Goal: Transaction & Acquisition: Purchase product/service

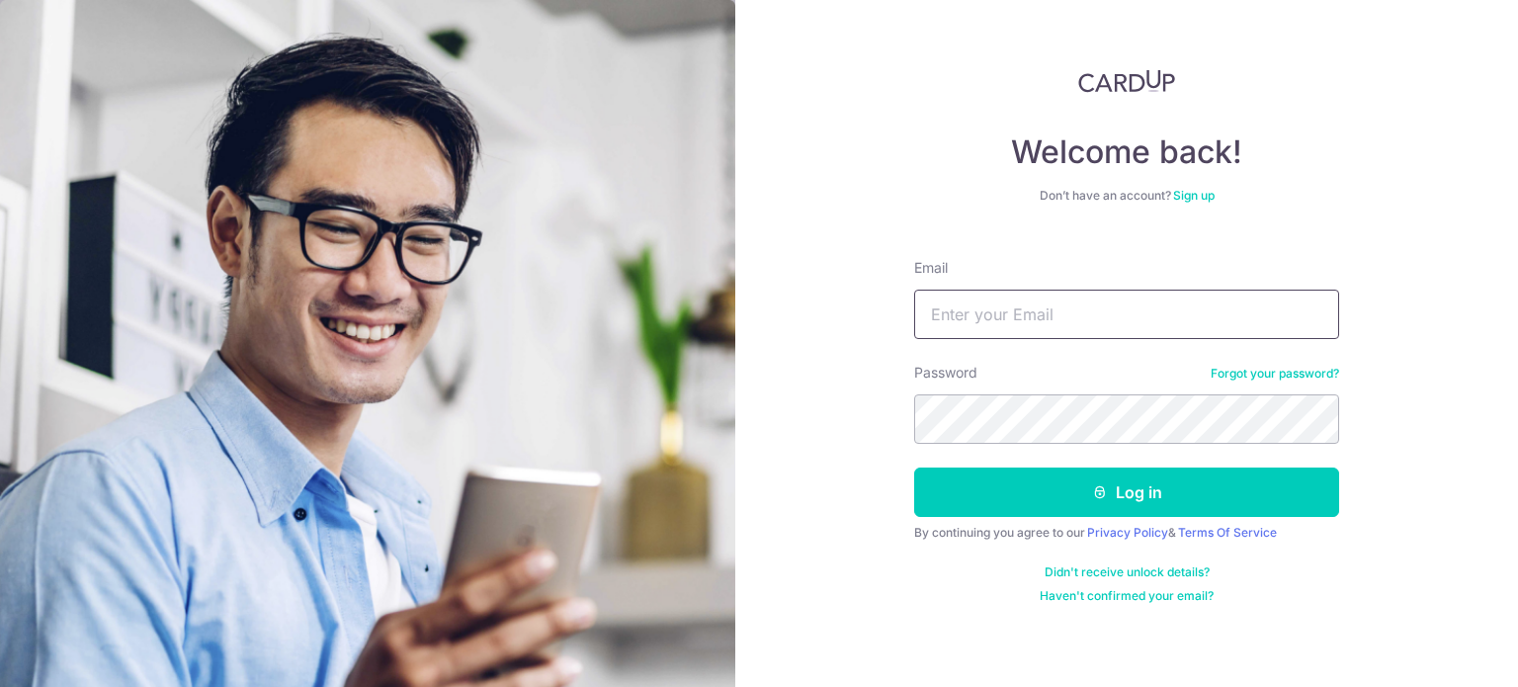
click at [1026, 330] on input "Email" at bounding box center [1126, 314] width 425 height 49
type input "[EMAIL_ADDRESS][DOMAIN_NAME]"
click at [914, 467] on button "Log in" at bounding box center [1126, 491] width 425 height 49
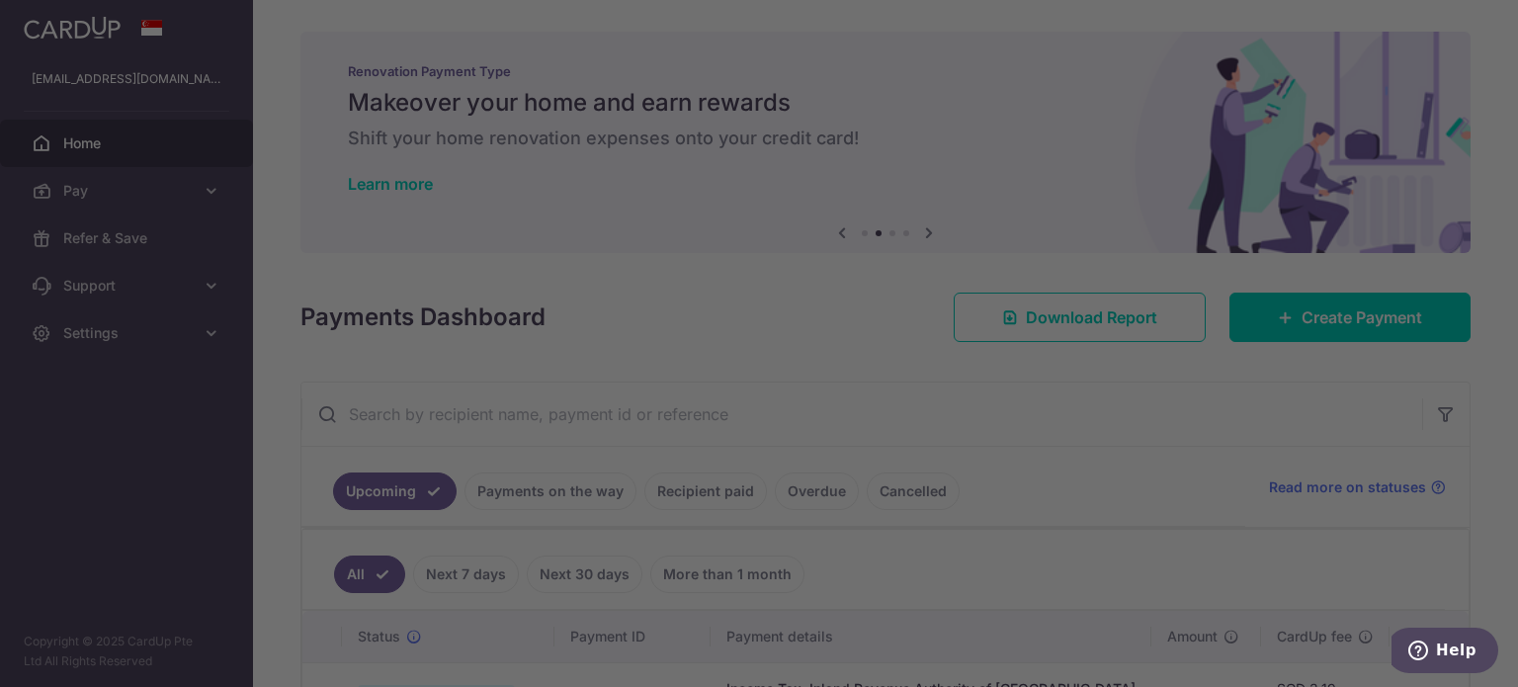
click at [976, 77] on p "Renovation Payment Type" at bounding box center [885, 71] width 1075 height 16
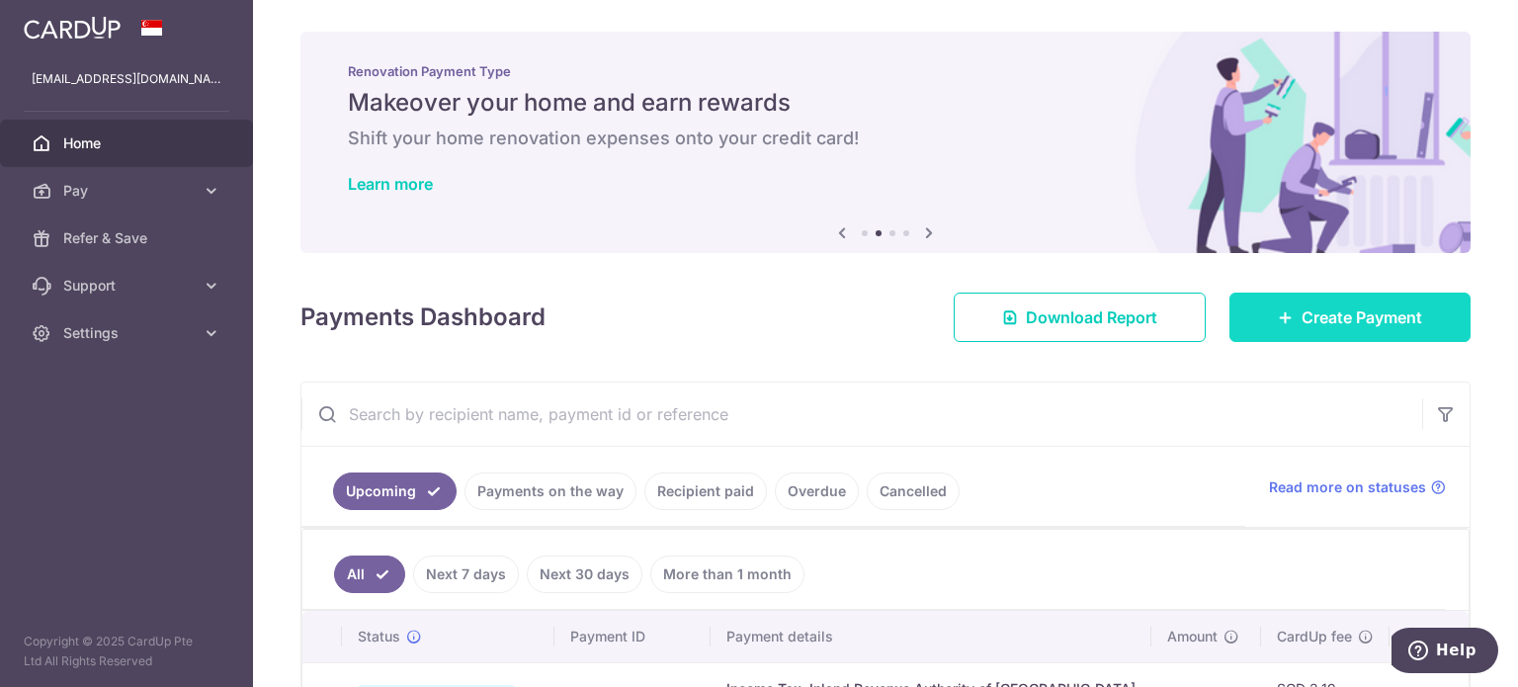
click at [1321, 297] on link "Create Payment" at bounding box center [1350, 317] width 241 height 49
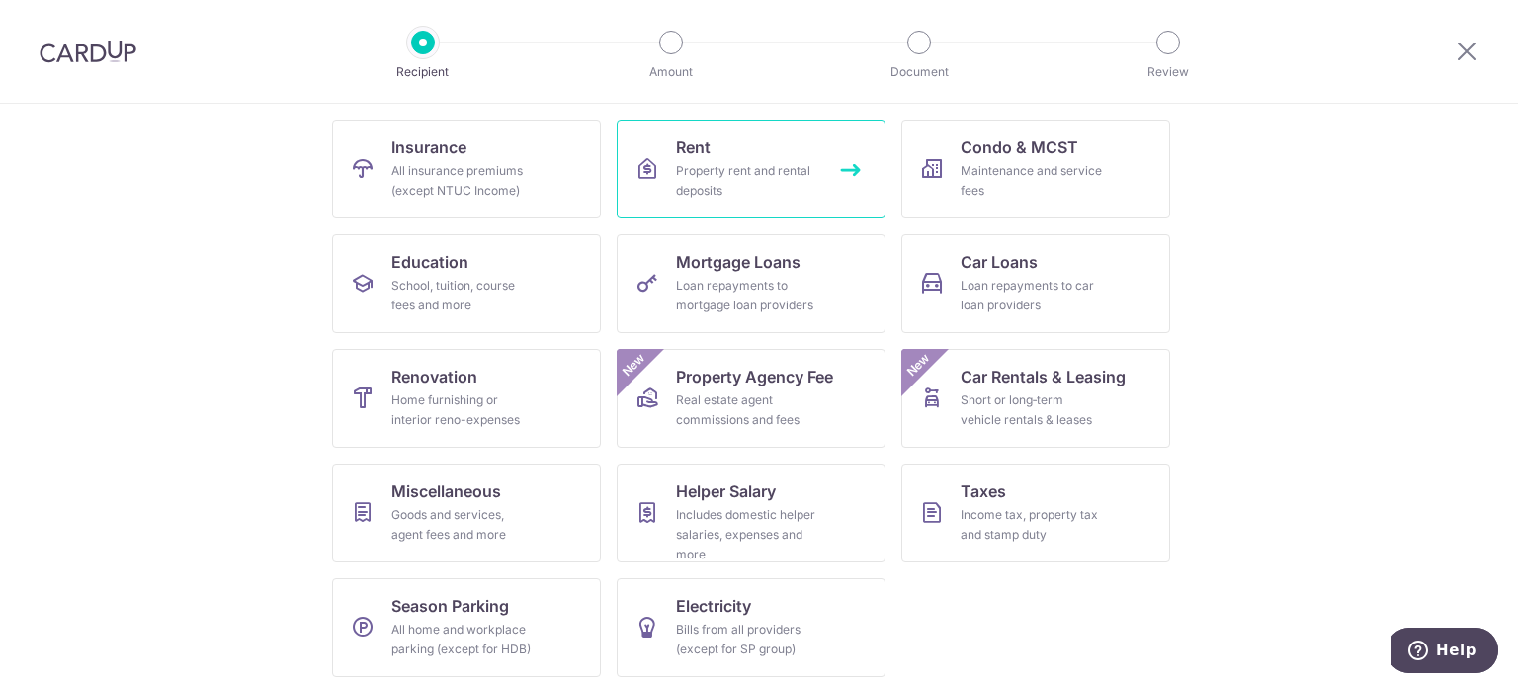
scroll to position [197, 0]
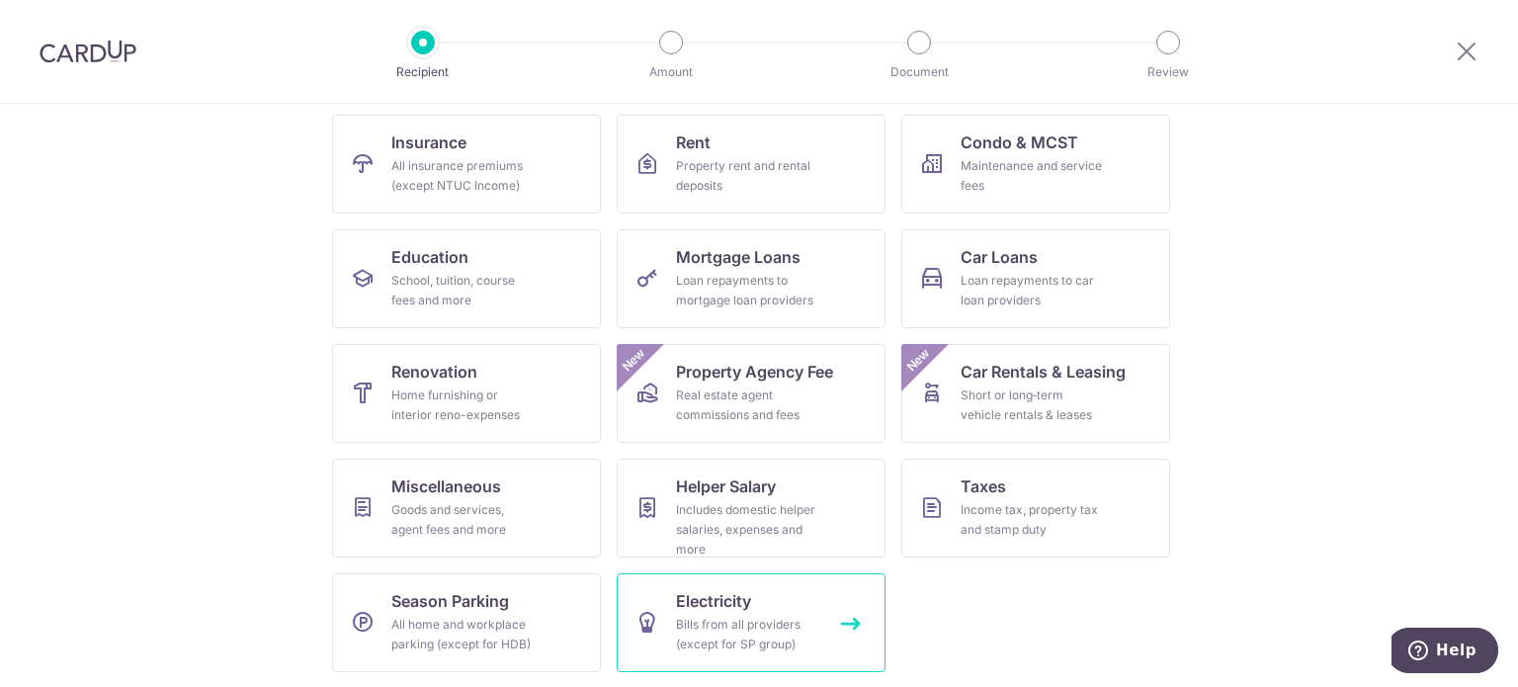
click at [678, 612] on span "Electricity" at bounding box center [713, 601] width 75 height 24
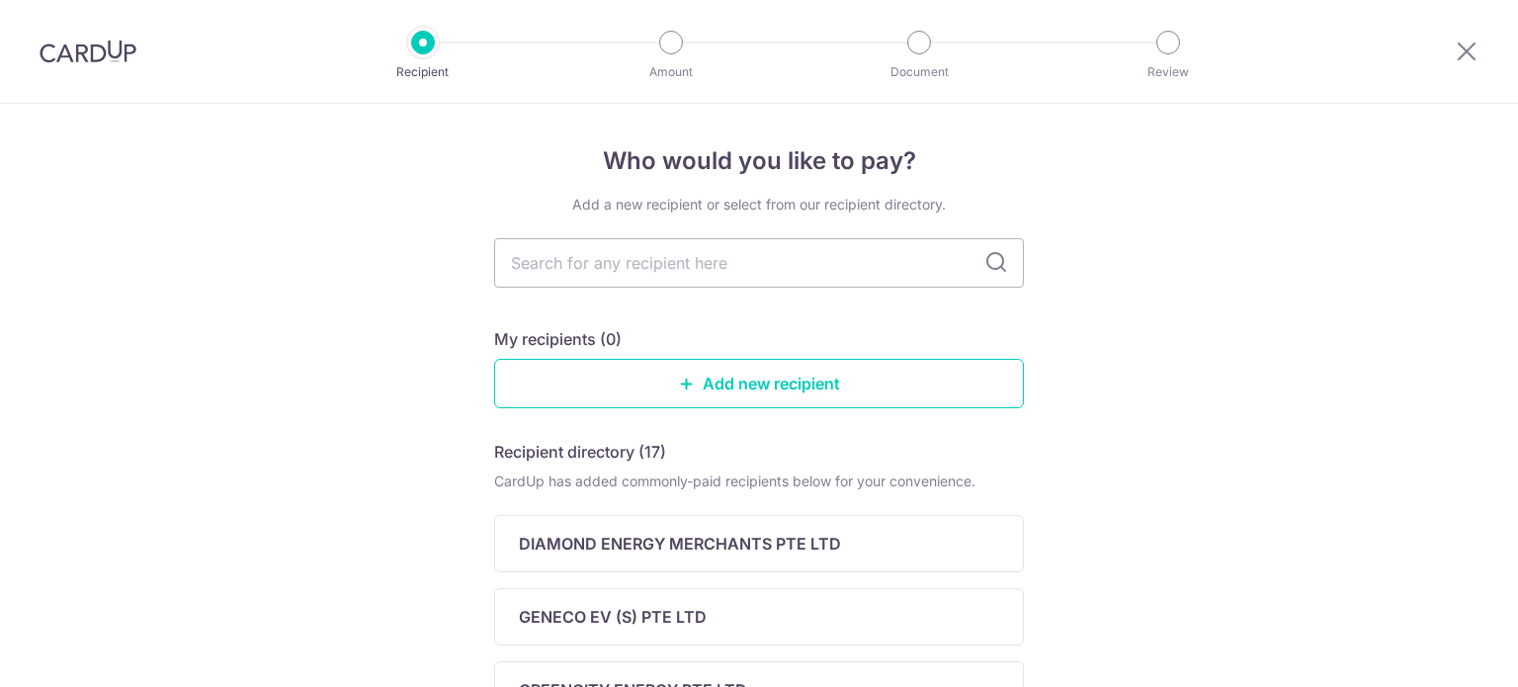
click at [631, 268] on input "text" at bounding box center [759, 262] width 530 height 49
drag, startPoint x: 0, startPoint y: 0, endPoint x: 631, endPoint y: 268, distance: 685.1
click at [631, 268] on input "text" at bounding box center [759, 262] width 530 height 49
type input "senoko"
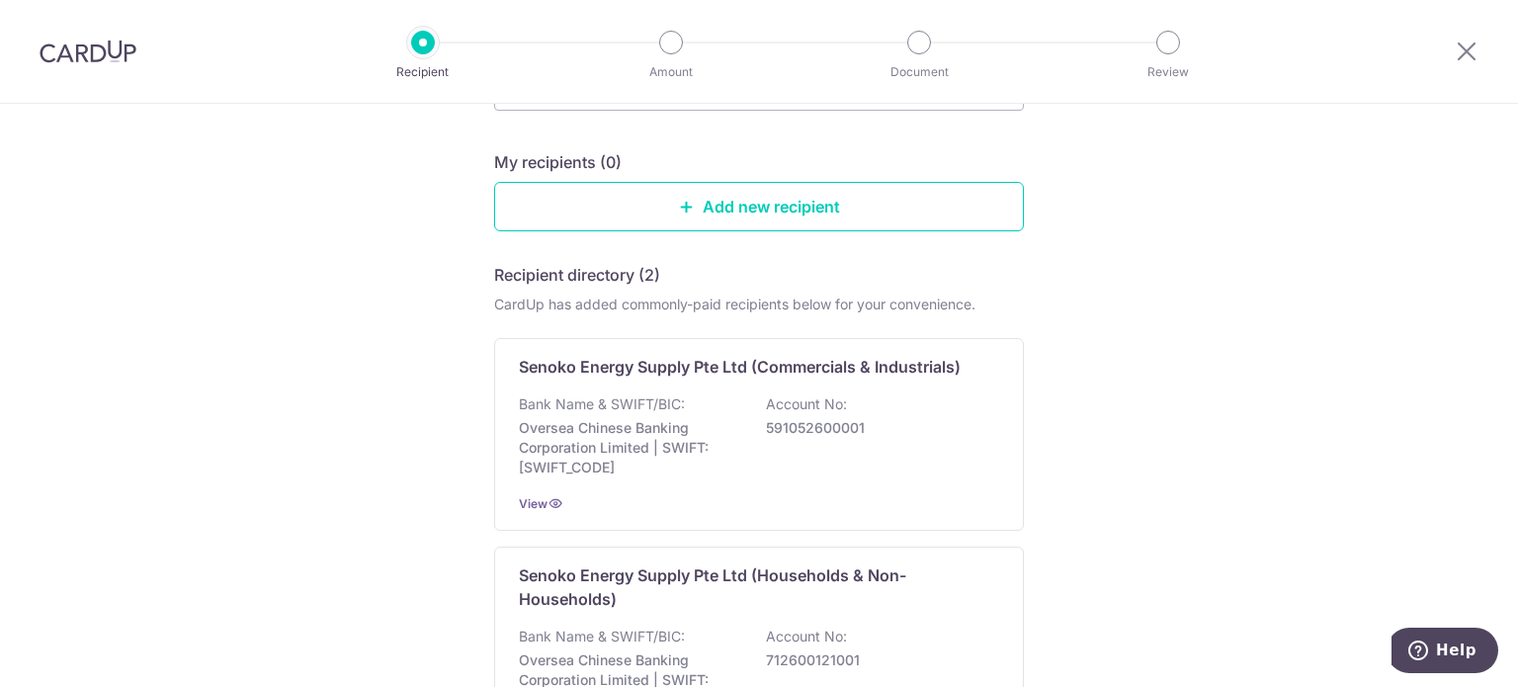
scroll to position [198, 0]
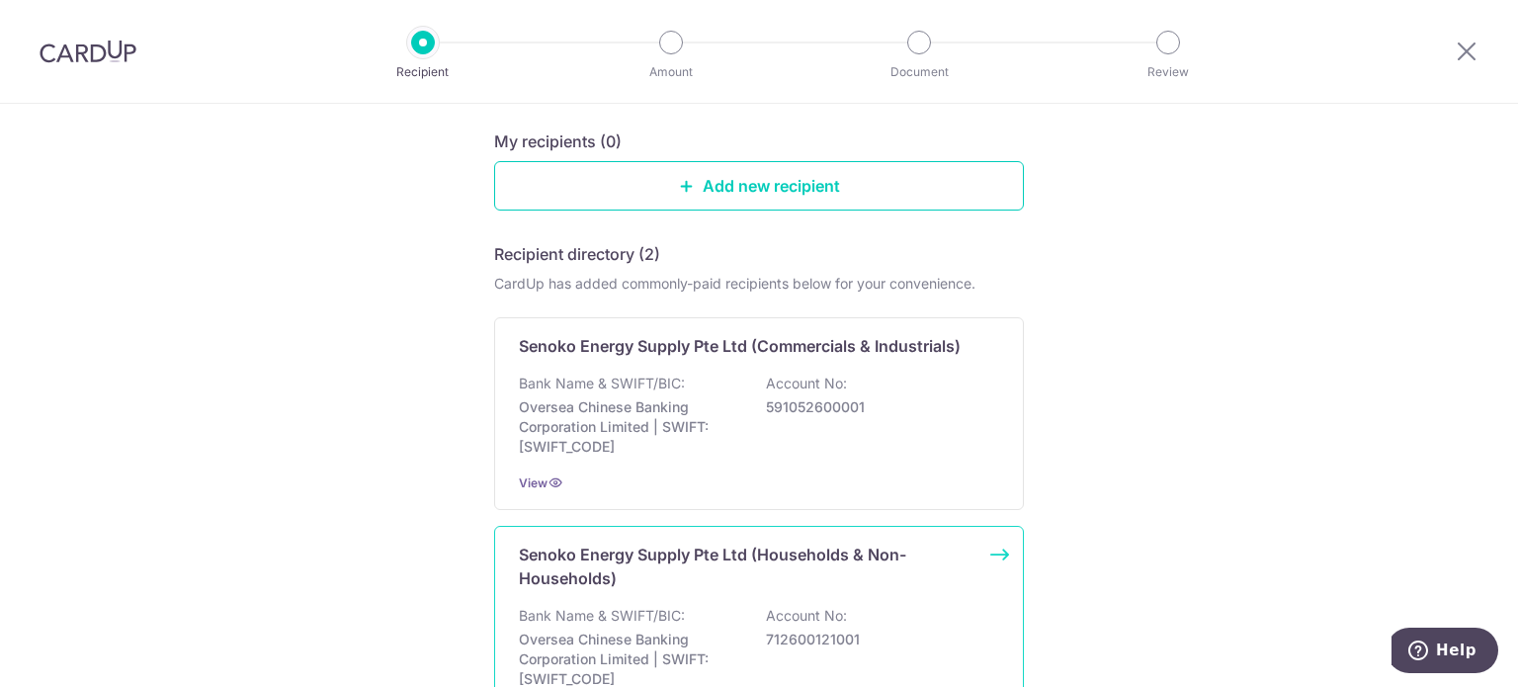
click at [738, 557] on p "Senoko Energy Supply Pte Ltd (Households & Non-Households)" at bounding box center [747, 566] width 457 height 47
click at [737, 557] on p "Senoko Energy Supply Pte Ltd (Households & Non-Households)" at bounding box center [747, 566] width 457 height 47
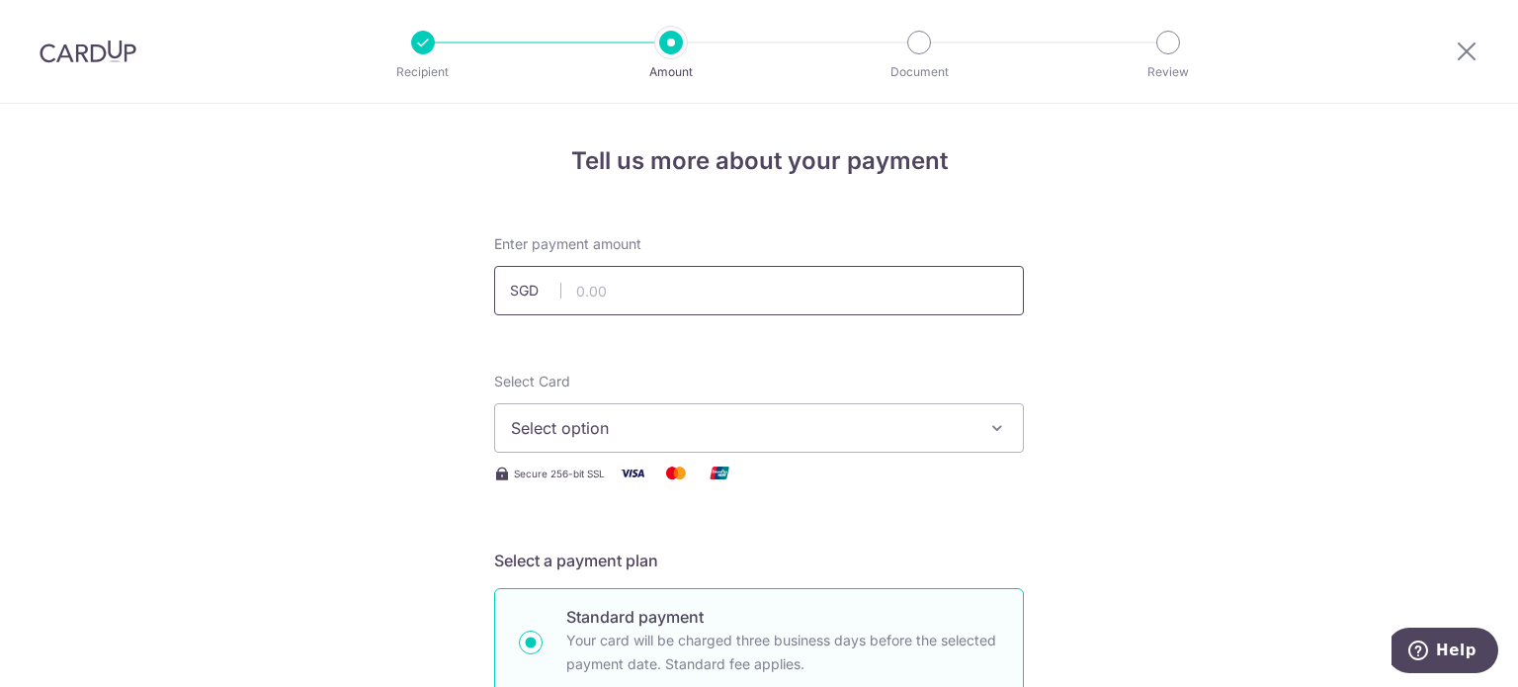
click at [654, 286] on input "text" at bounding box center [759, 290] width 530 height 49
click at [785, 267] on input "text" at bounding box center [759, 290] width 530 height 49
paste input "104.87"
type input "104.87"
drag, startPoint x: 405, startPoint y: 358, endPoint x: 501, endPoint y: 404, distance: 106.5
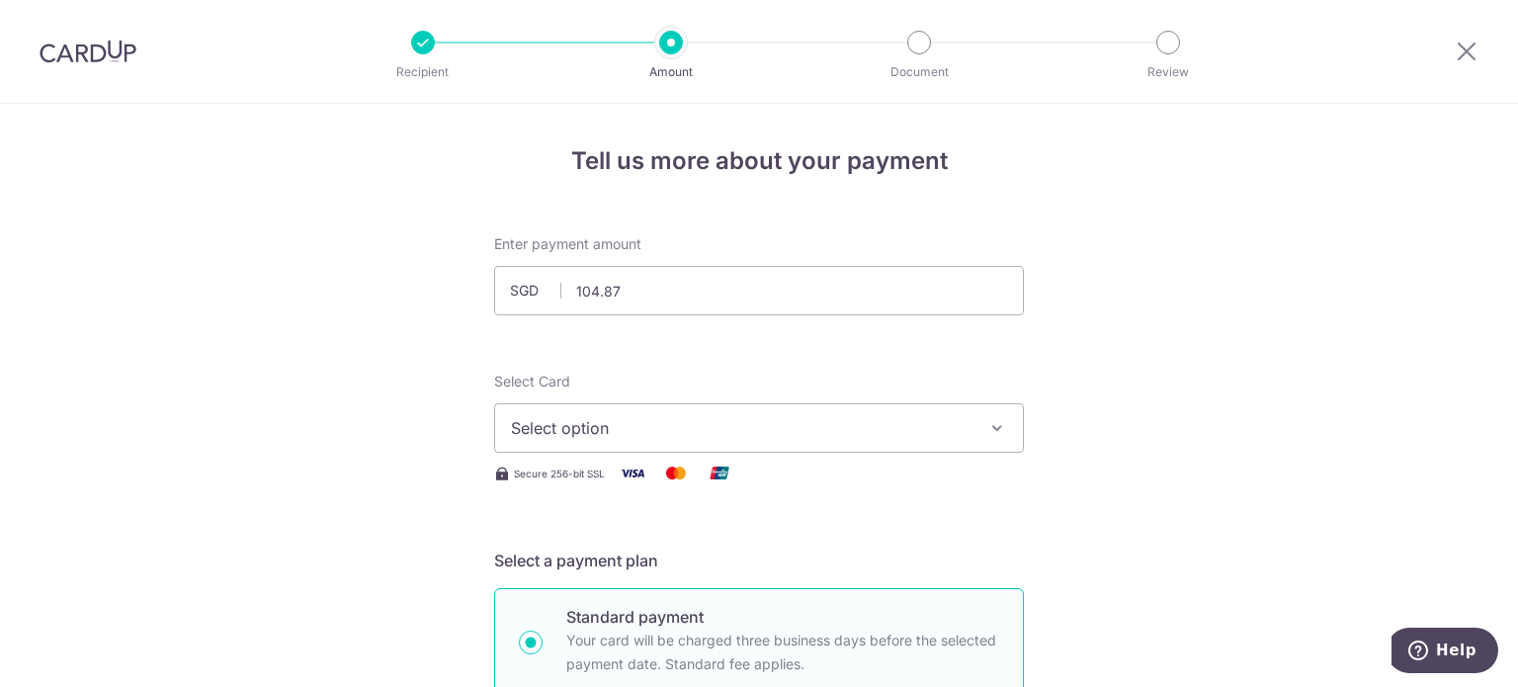
click at [523, 416] on span "Select option" at bounding box center [741, 428] width 461 height 24
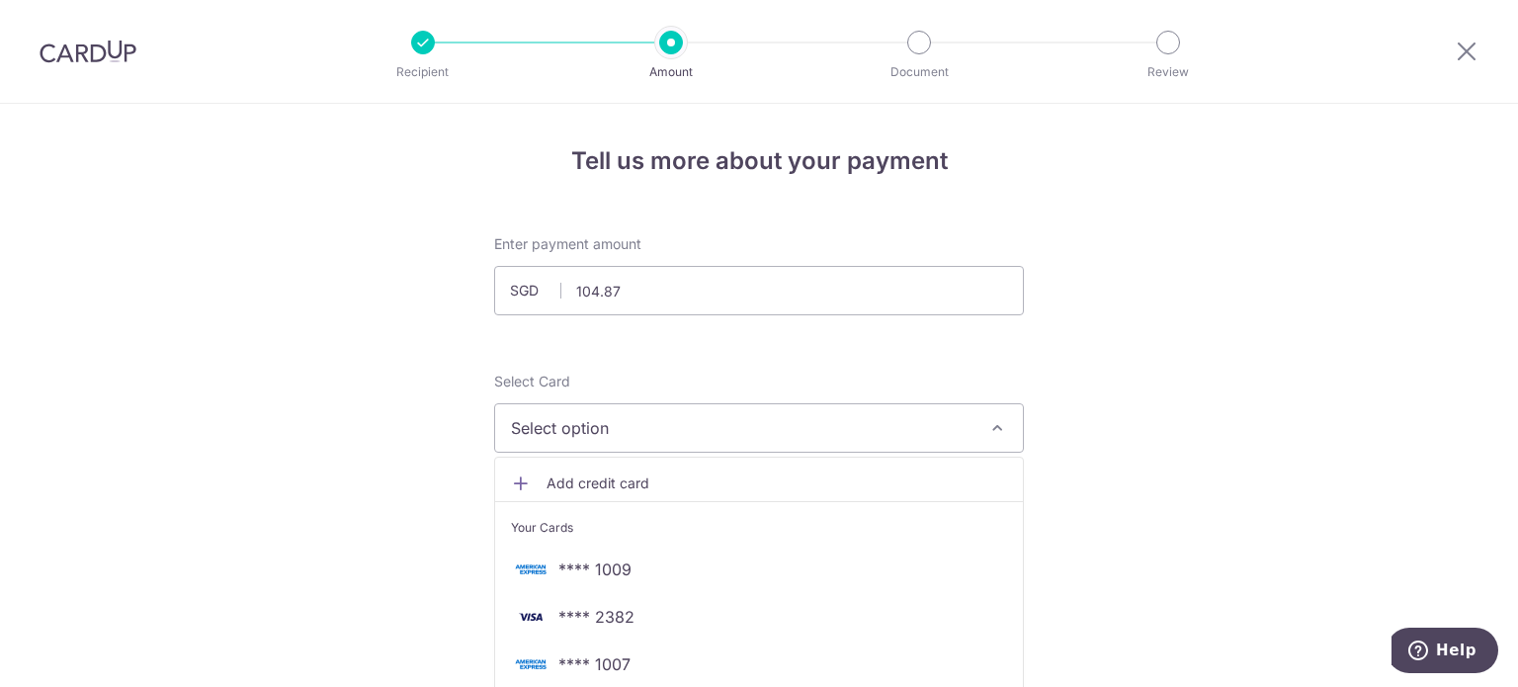
drag, startPoint x: 413, startPoint y: 493, endPoint x: 447, endPoint y: 361, distance: 136.6
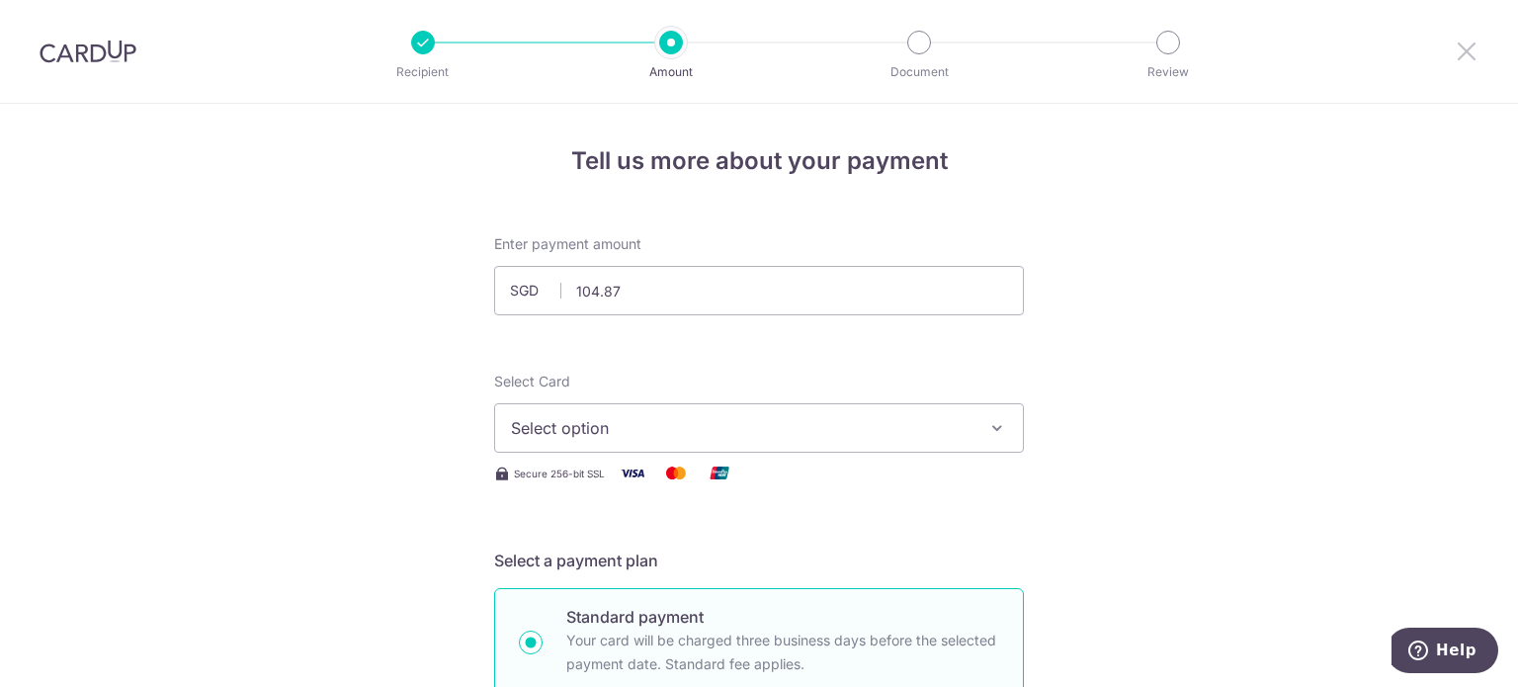
click at [1469, 62] on icon at bounding box center [1467, 51] width 24 height 25
click at [51, 56] on img at bounding box center [88, 52] width 97 height 24
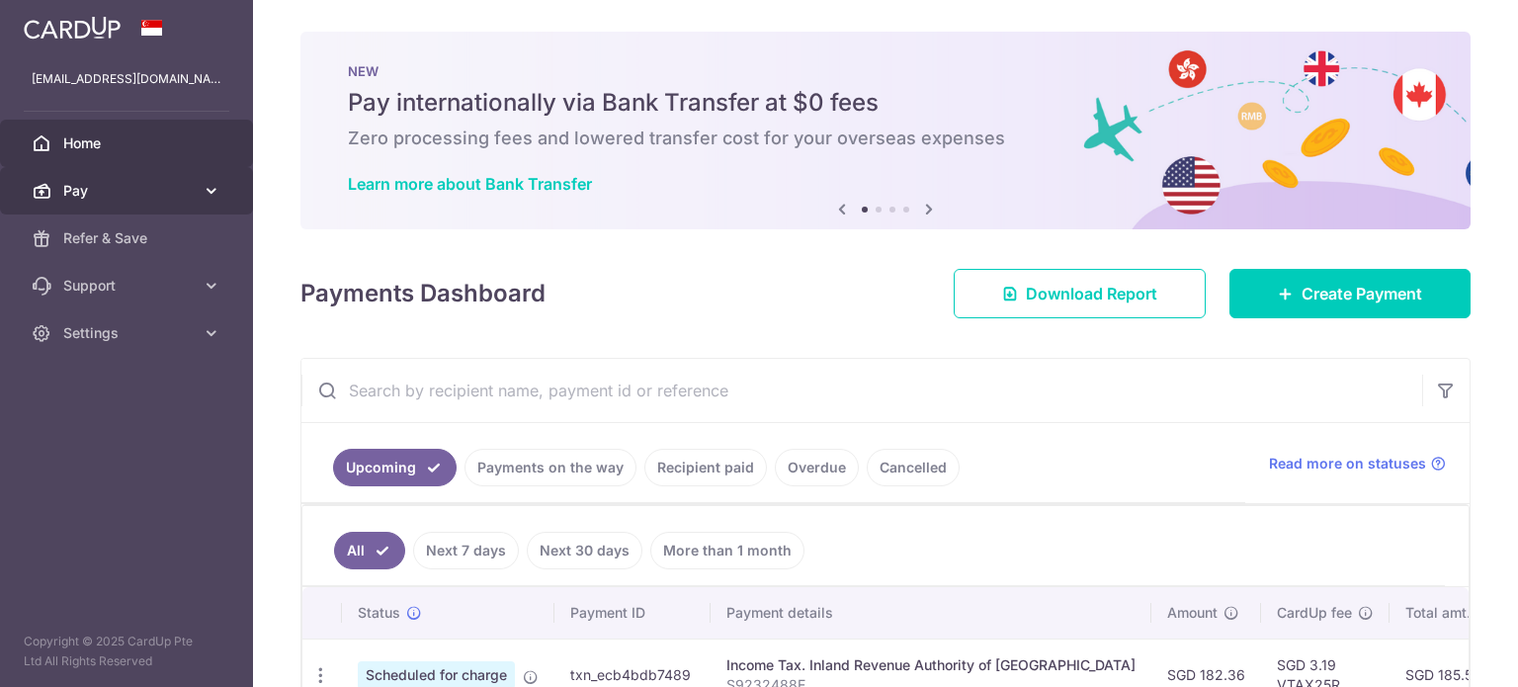
click at [154, 199] on span "Pay" at bounding box center [128, 191] width 130 height 20
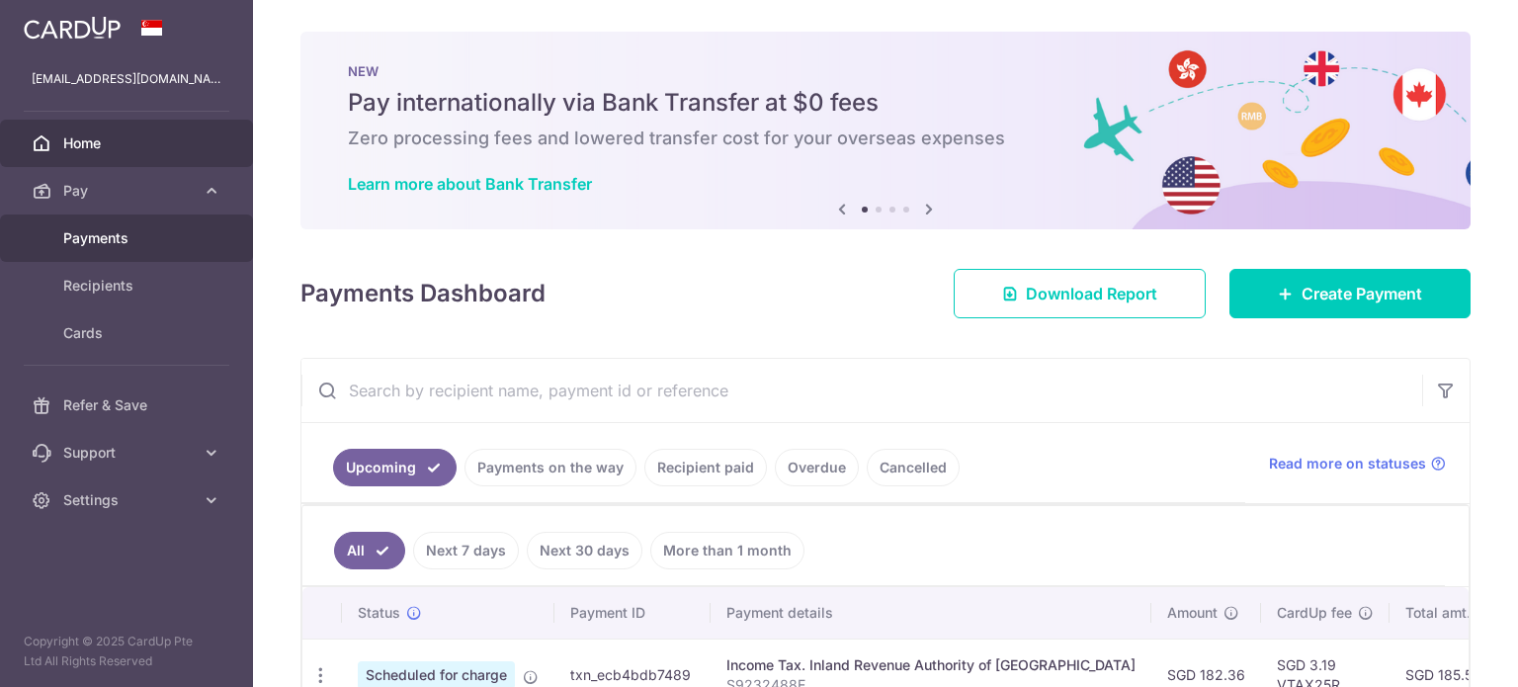
click at [162, 250] on link "Payments" at bounding box center [126, 237] width 253 height 47
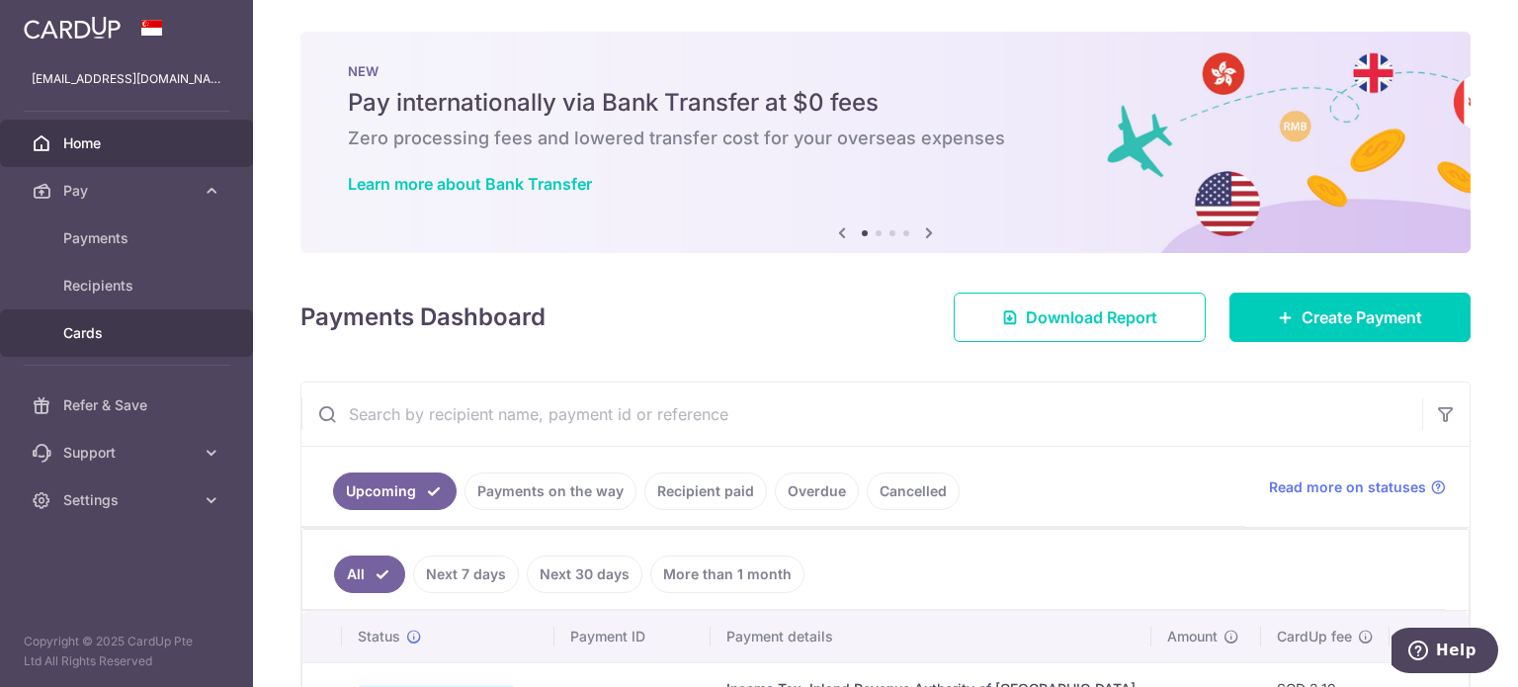
click at [92, 323] on span "Cards" at bounding box center [128, 333] width 130 height 20
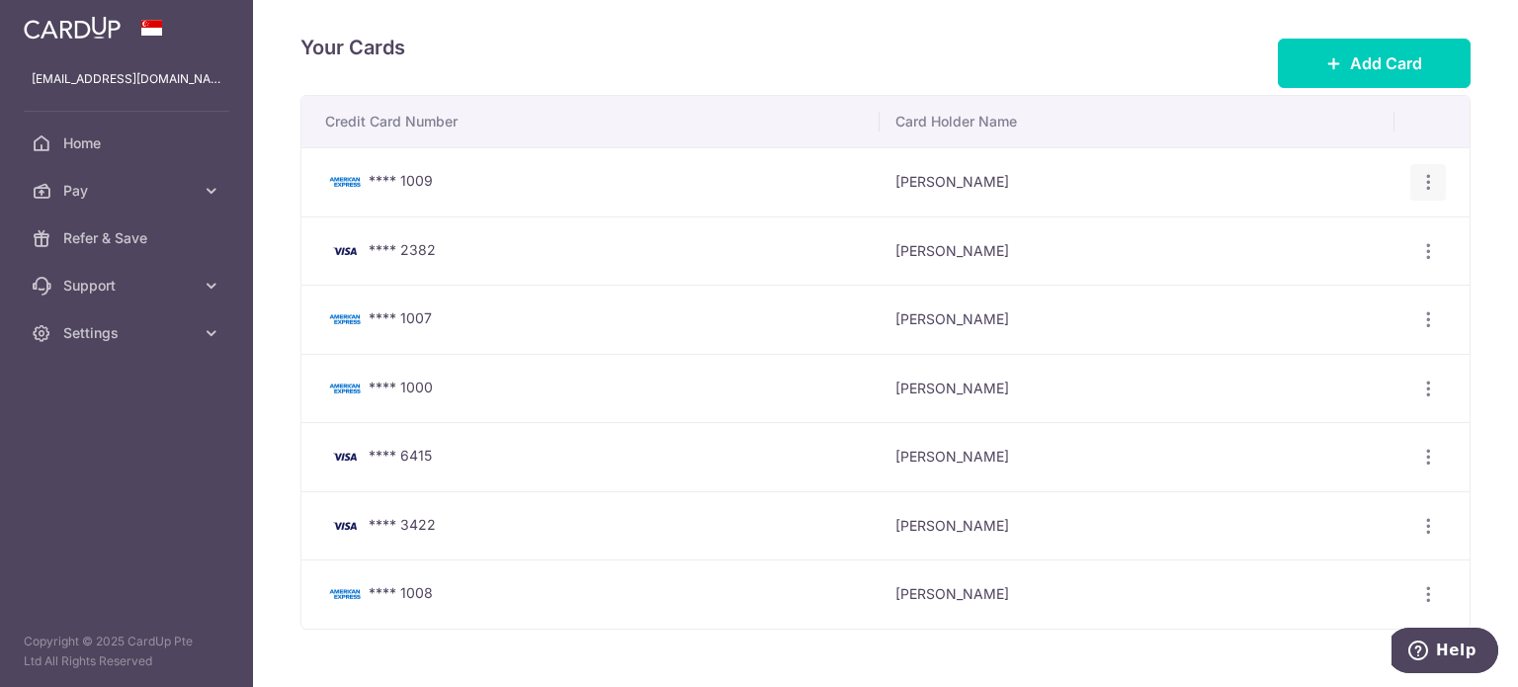
click at [1418, 187] on icon "button" at bounding box center [1428, 182] width 21 height 21
click at [1293, 304] on link "Delete" at bounding box center [1342, 284] width 206 height 47
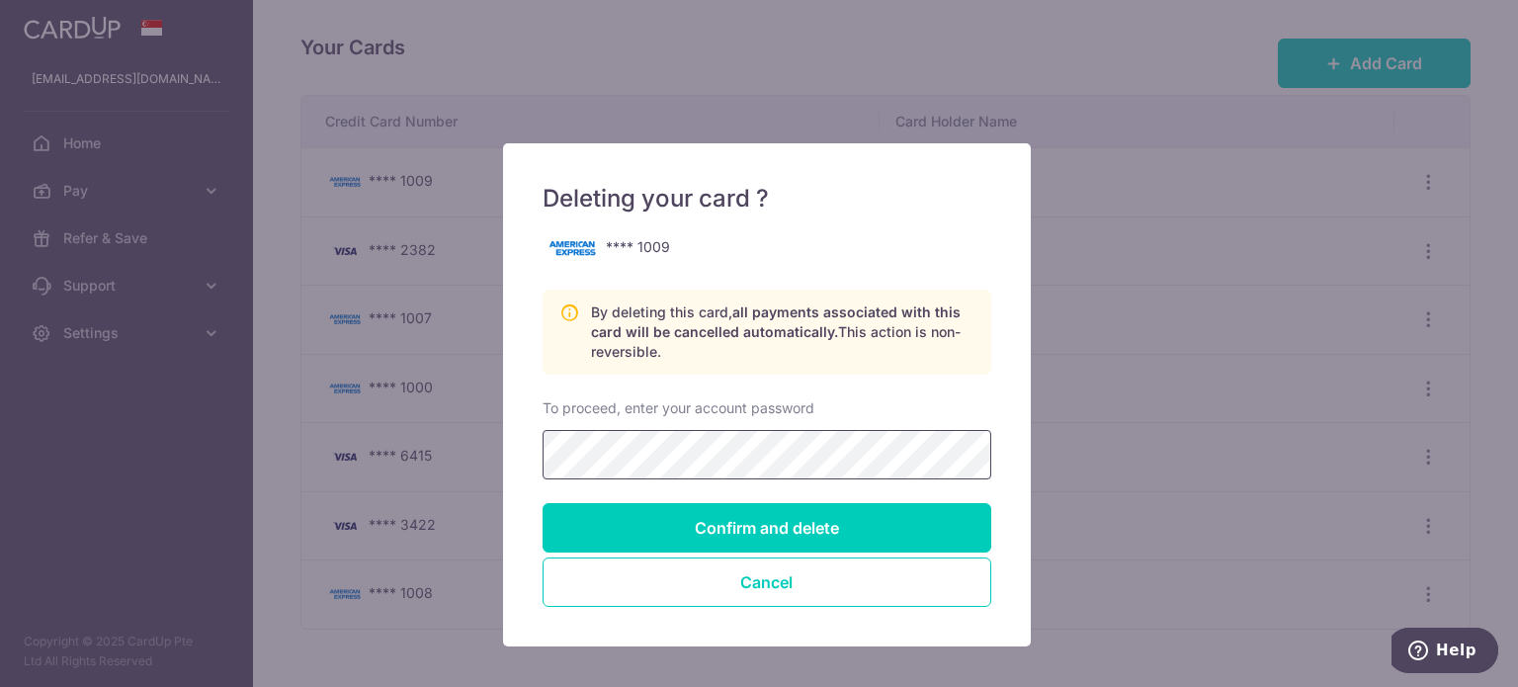
click at [543, 503] on input "Confirm and delete" at bounding box center [767, 527] width 449 height 49
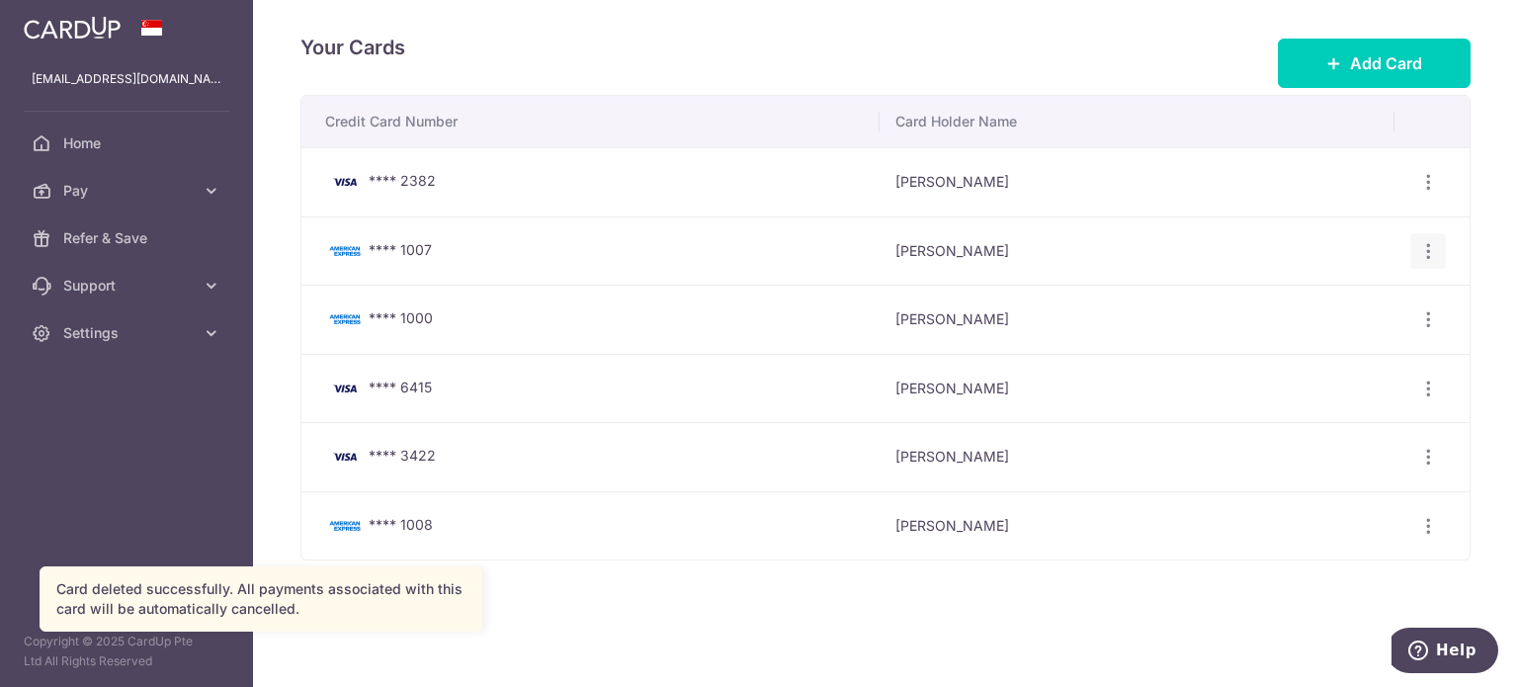
click at [1423, 252] on icon "button" at bounding box center [1428, 251] width 21 height 21
click at [1324, 343] on span "Delete" at bounding box center [1362, 353] width 134 height 24
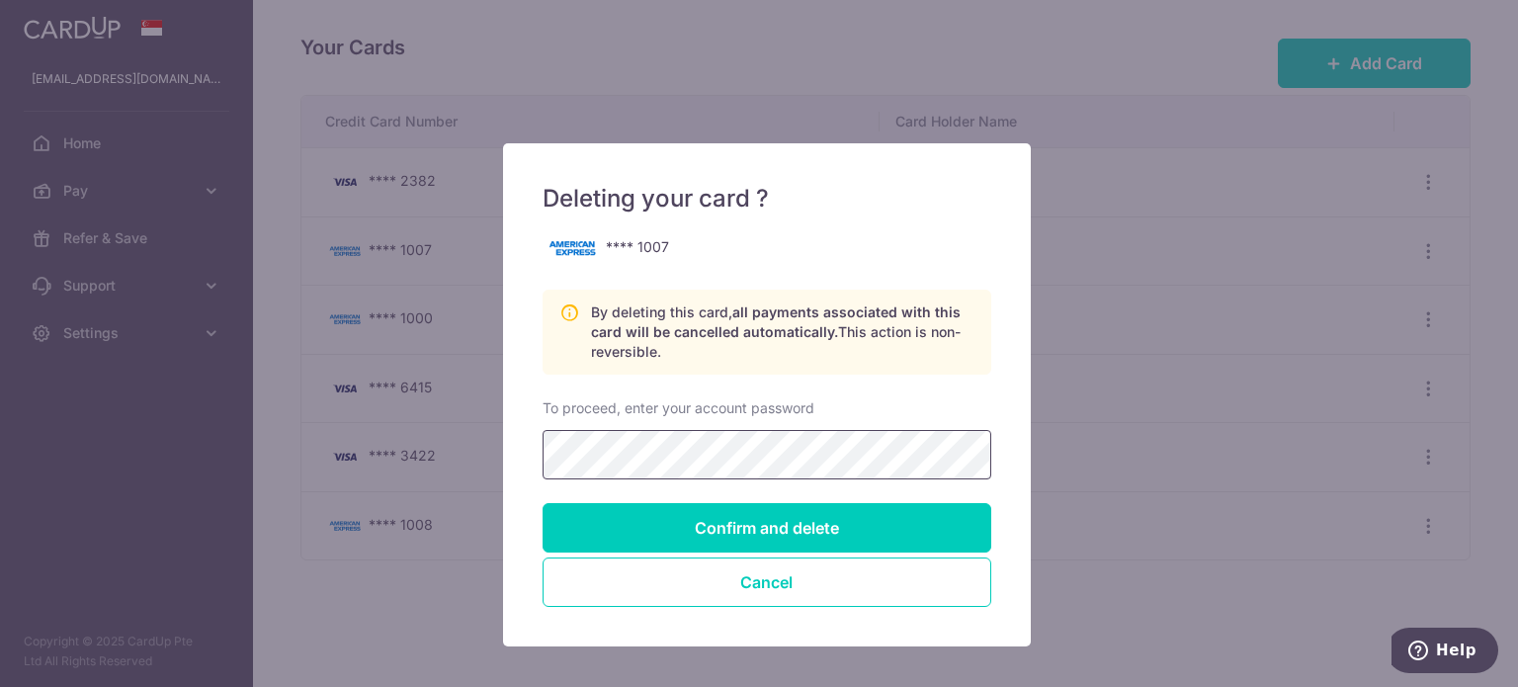
click at [543, 503] on input "Confirm and delete" at bounding box center [767, 527] width 449 height 49
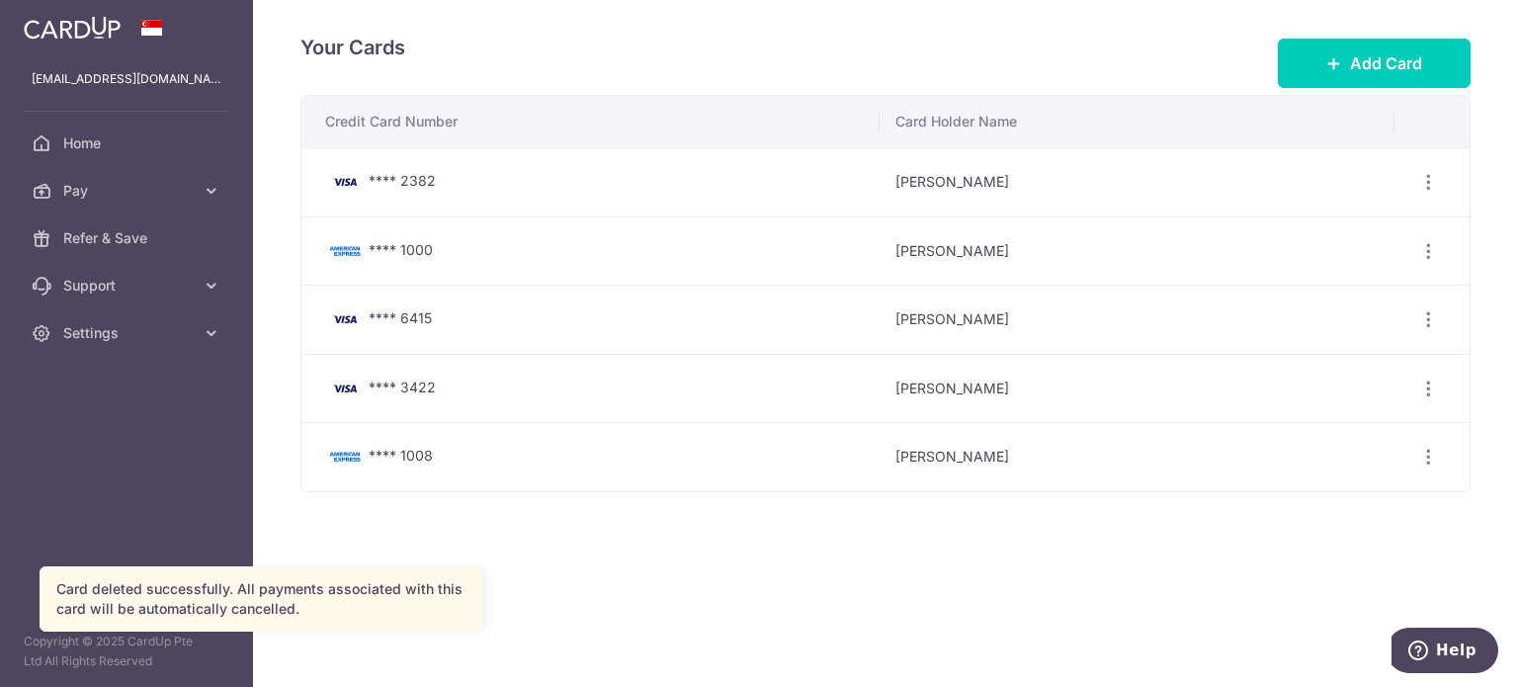
click at [1114, 231] on td "[PERSON_NAME]" at bounding box center [1137, 250] width 515 height 69
click at [629, 226] on td "**** 1000" at bounding box center [590, 250] width 578 height 69
click at [405, 241] on span "**** 1000" at bounding box center [401, 249] width 64 height 17
click at [1435, 462] on icon "button" at bounding box center [1428, 457] width 21 height 21
click at [1295, 556] on span "Delete" at bounding box center [1362, 560] width 134 height 24
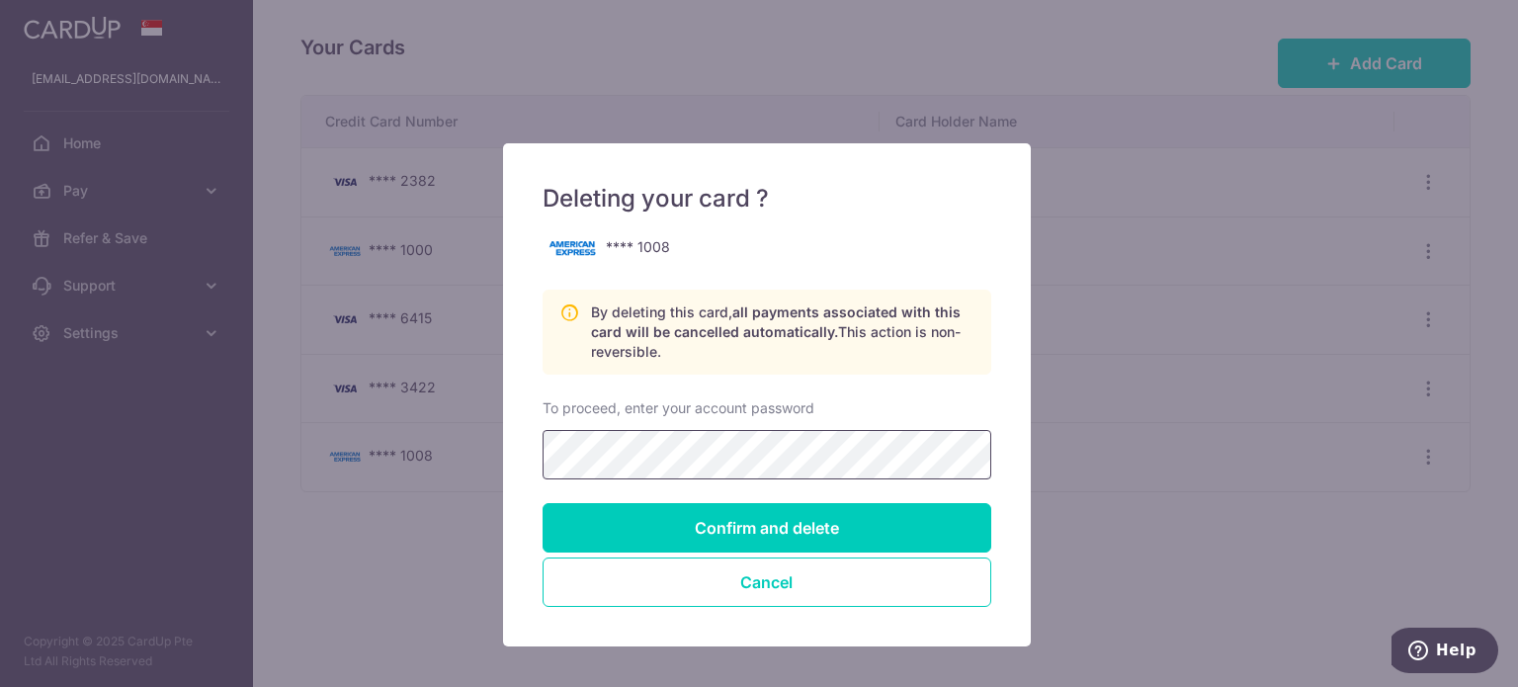
click at [543, 503] on input "Confirm and delete" at bounding box center [767, 527] width 449 height 49
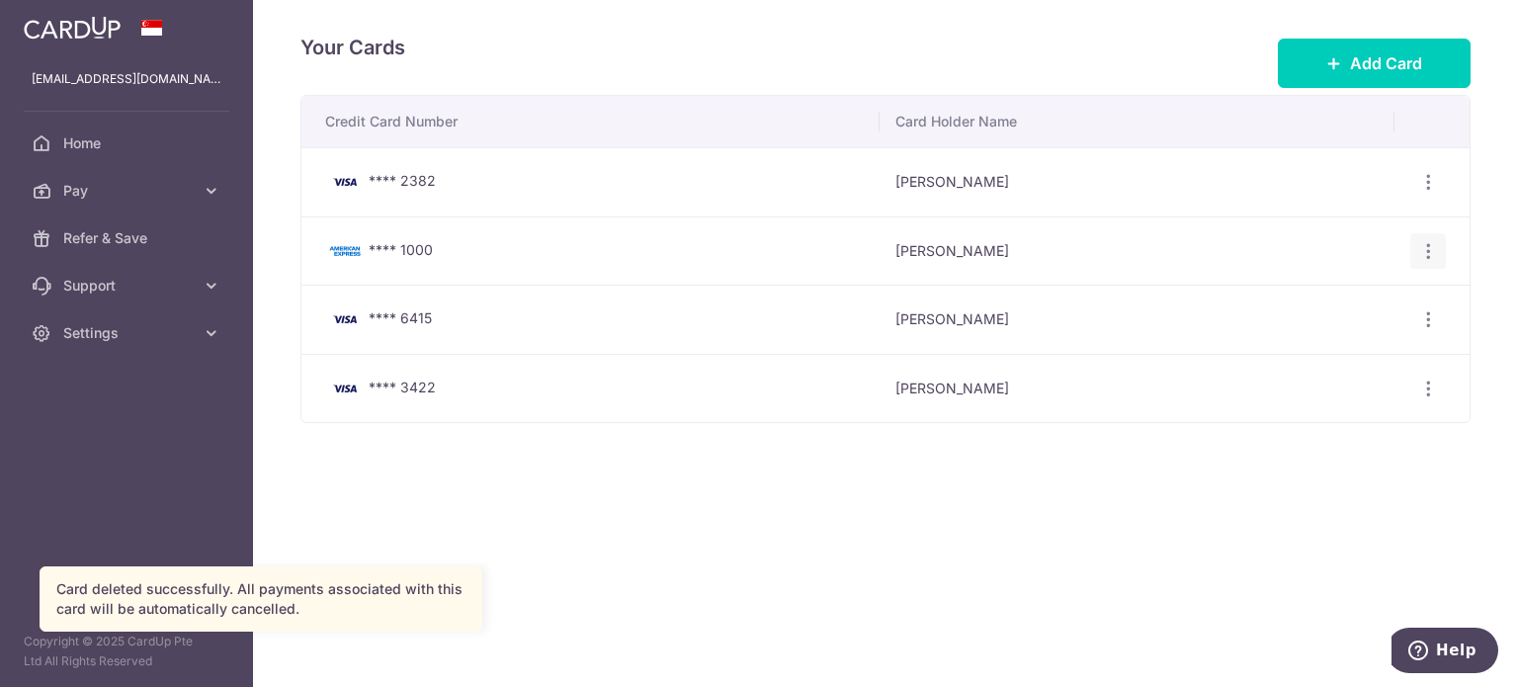
click at [1435, 256] on icon "button" at bounding box center [1428, 251] width 21 height 21
click at [1431, 258] on icon "button" at bounding box center [1428, 251] width 21 height 21
drag, startPoint x: 1431, startPoint y: 258, endPoint x: 1410, endPoint y: 270, distance: 23.9
click at [1431, 258] on icon "button" at bounding box center [1428, 251] width 21 height 21
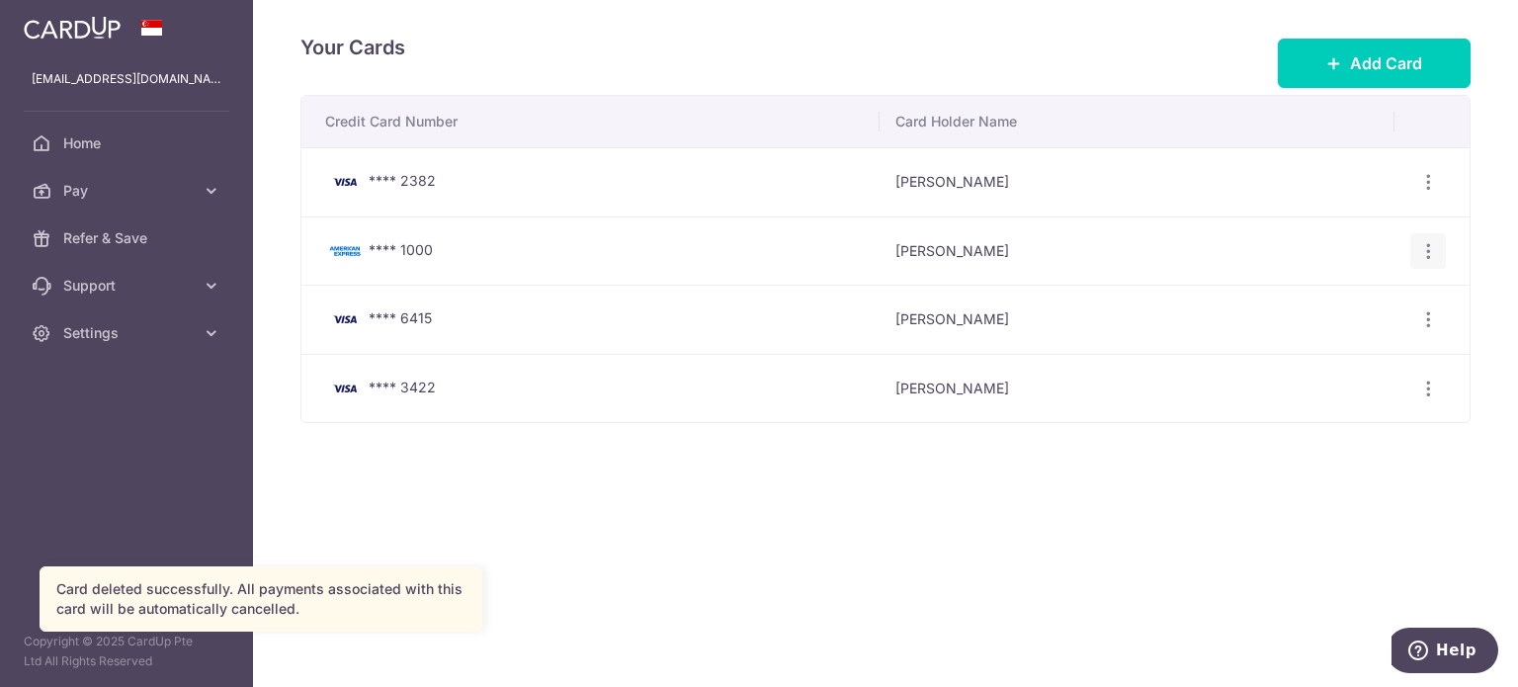
click at [1431, 251] on icon "button" at bounding box center [1428, 251] width 21 height 21
click at [1349, 306] on span "View/Edit" at bounding box center [1362, 306] width 134 height 24
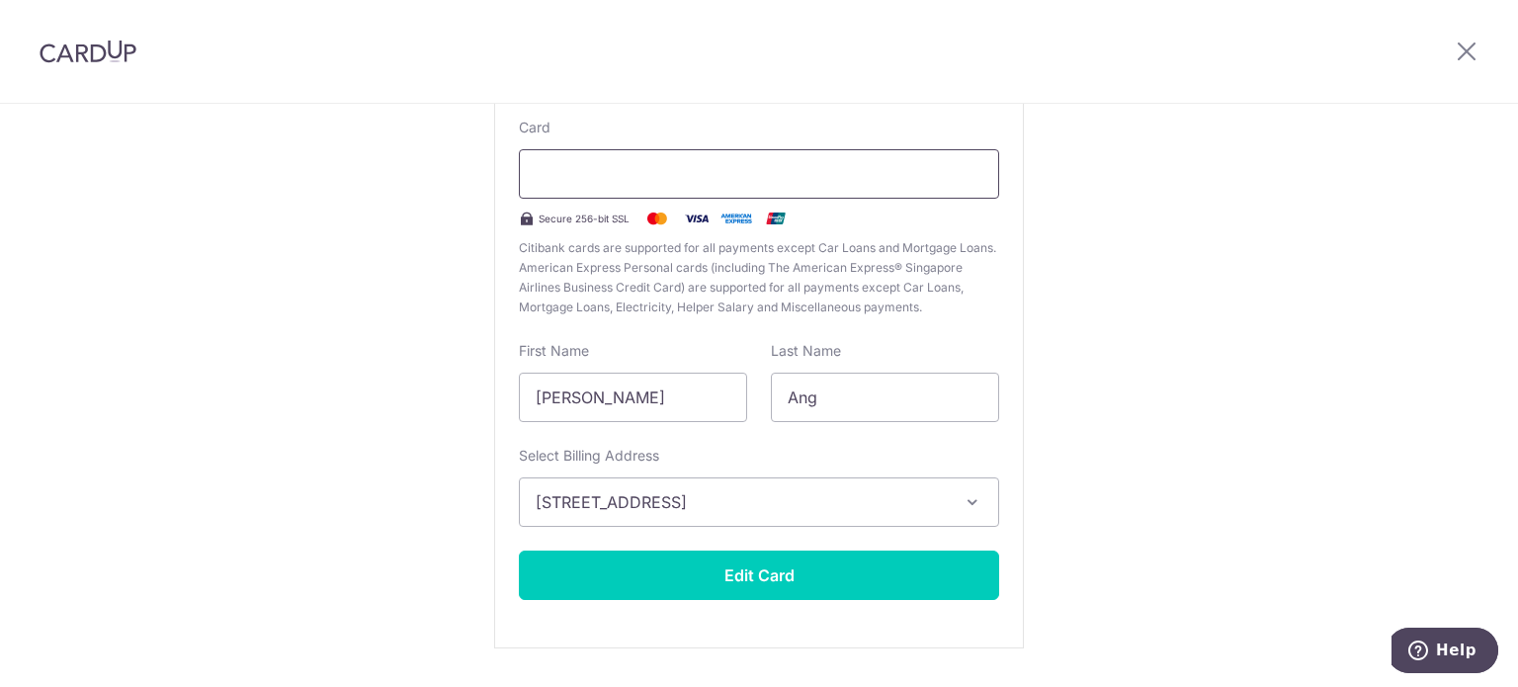
scroll to position [198, 0]
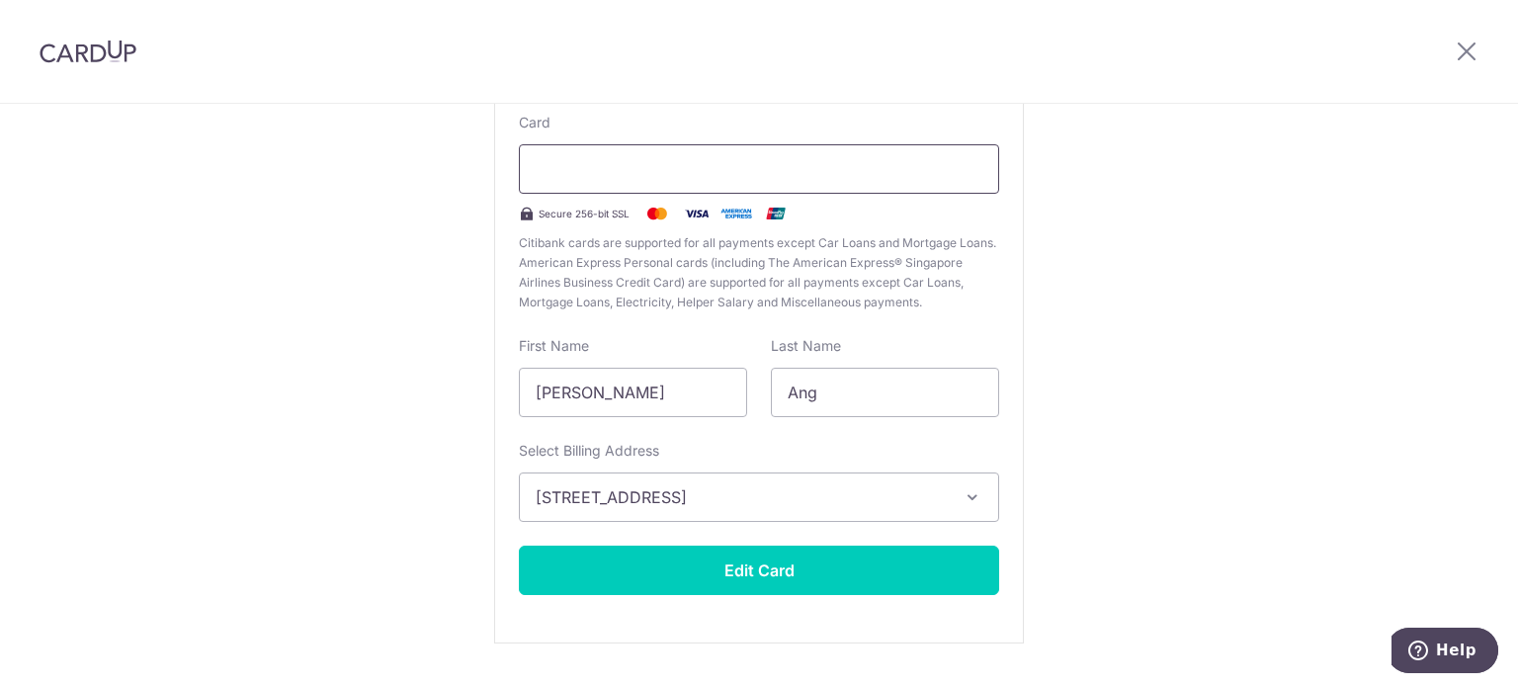
click at [633, 181] on div at bounding box center [759, 168] width 480 height 49
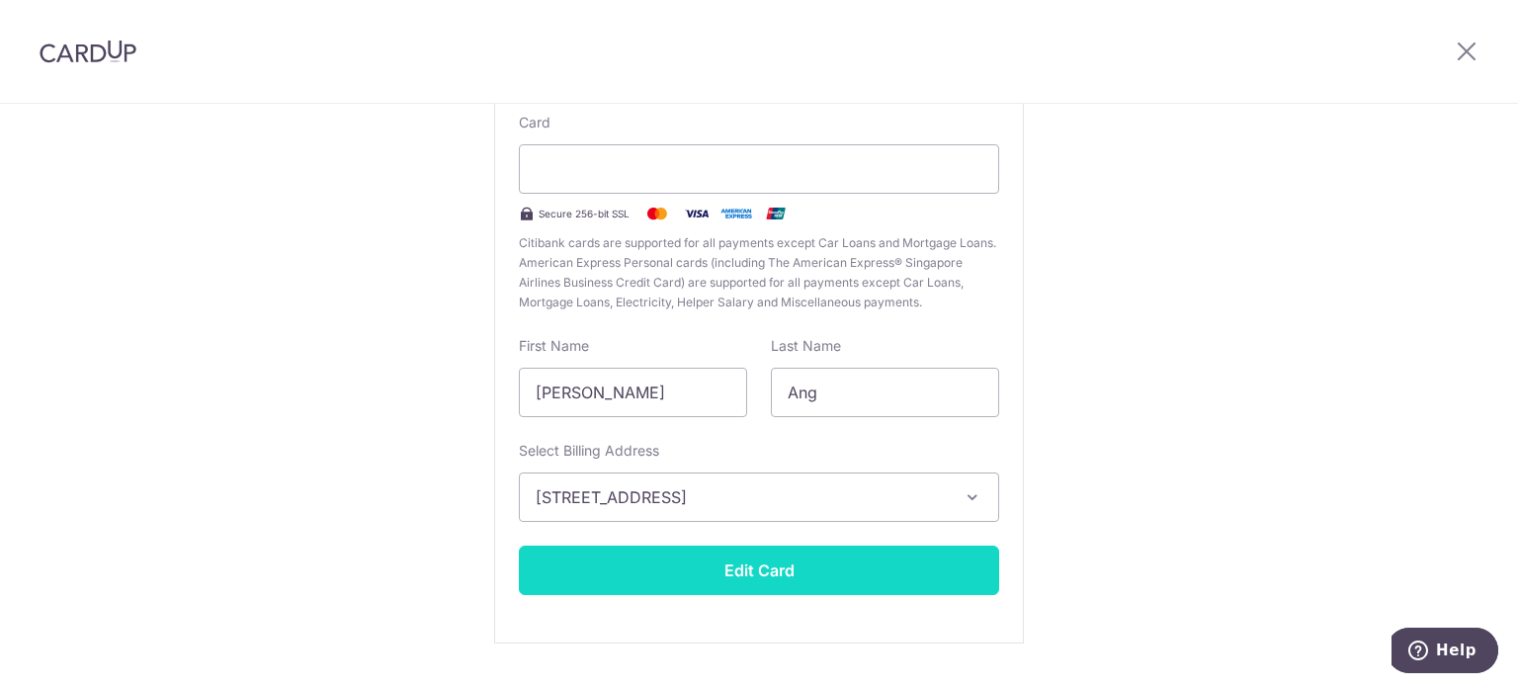
click at [780, 561] on button "Edit Card" at bounding box center [759, 570] width 480 height 49
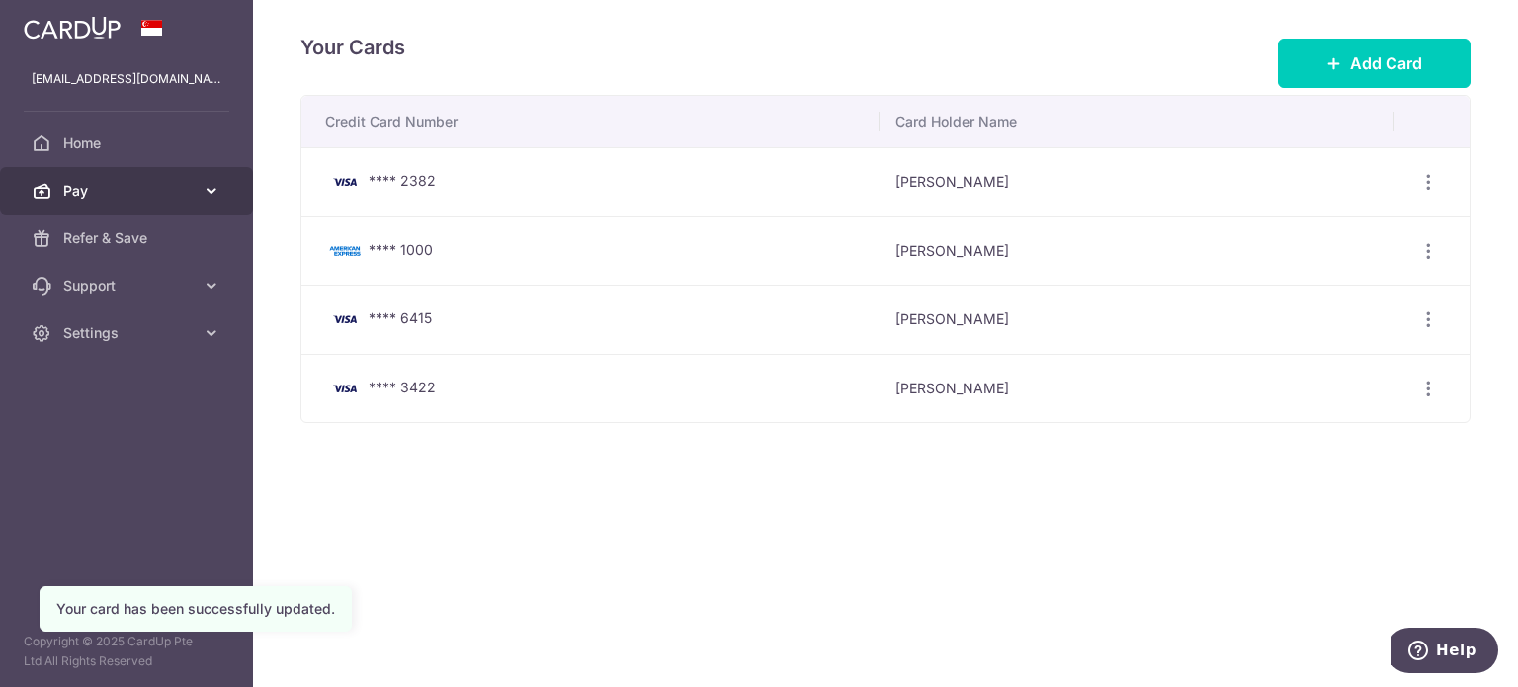
click at [95, 171] on link "Pay" at bounding box center [126, 190] width 253 height 47
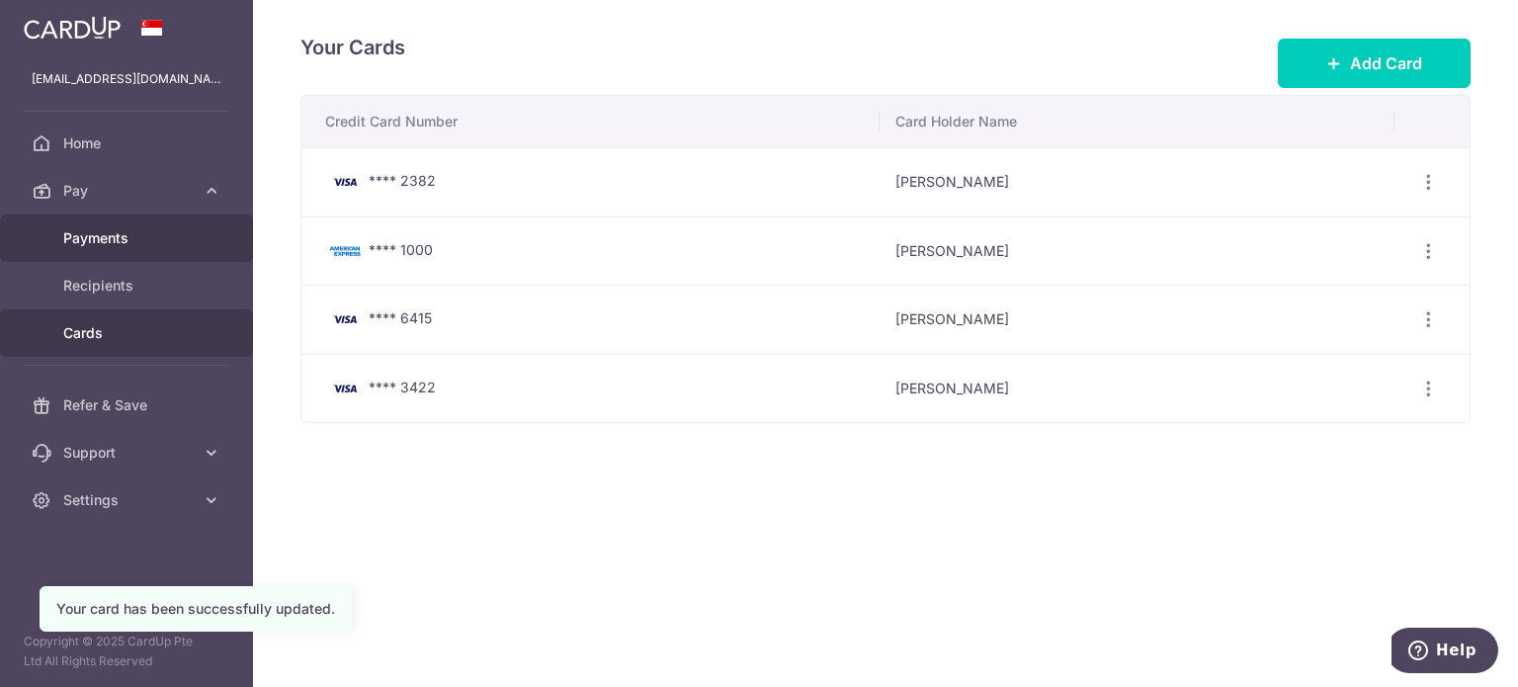
click at [96, 247] on span "Payments" at bounding box center [128, 238] width 130 height 20
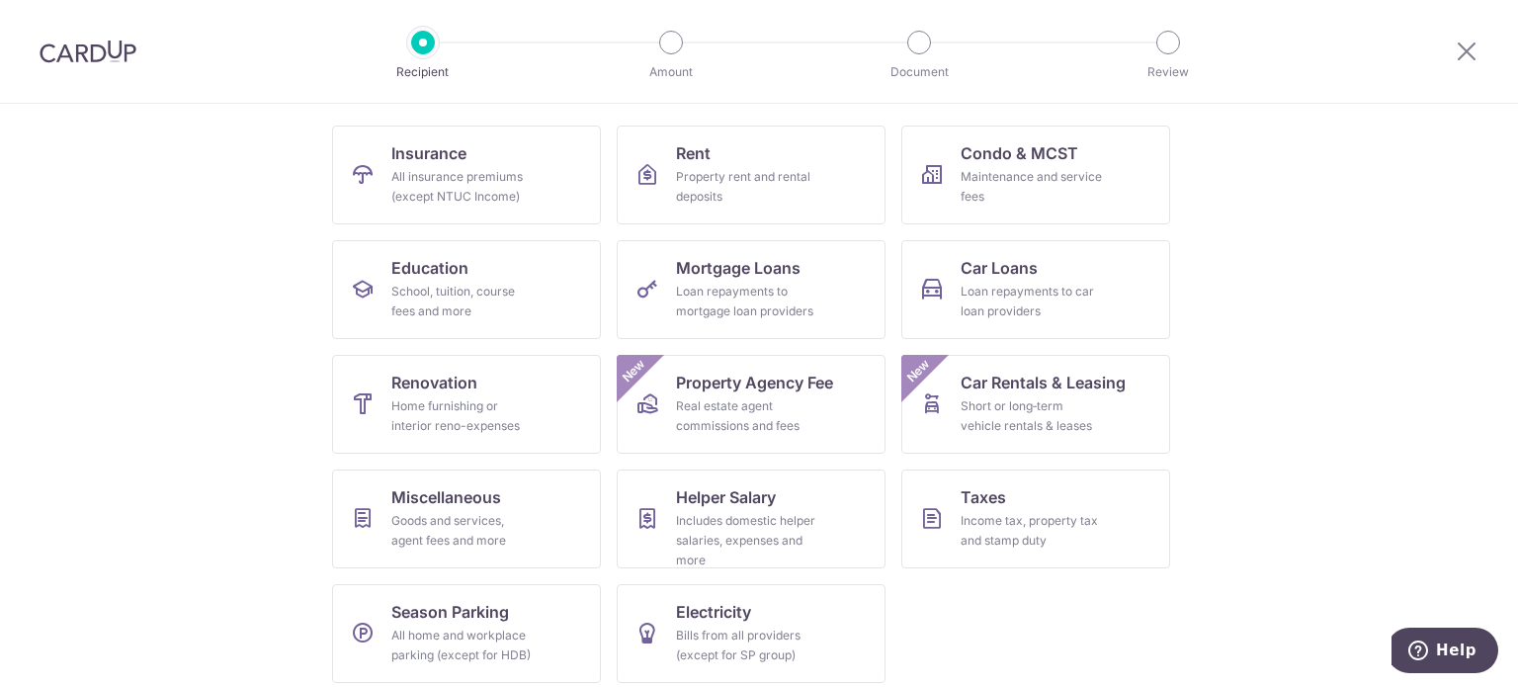
scroll to position [197, 0]
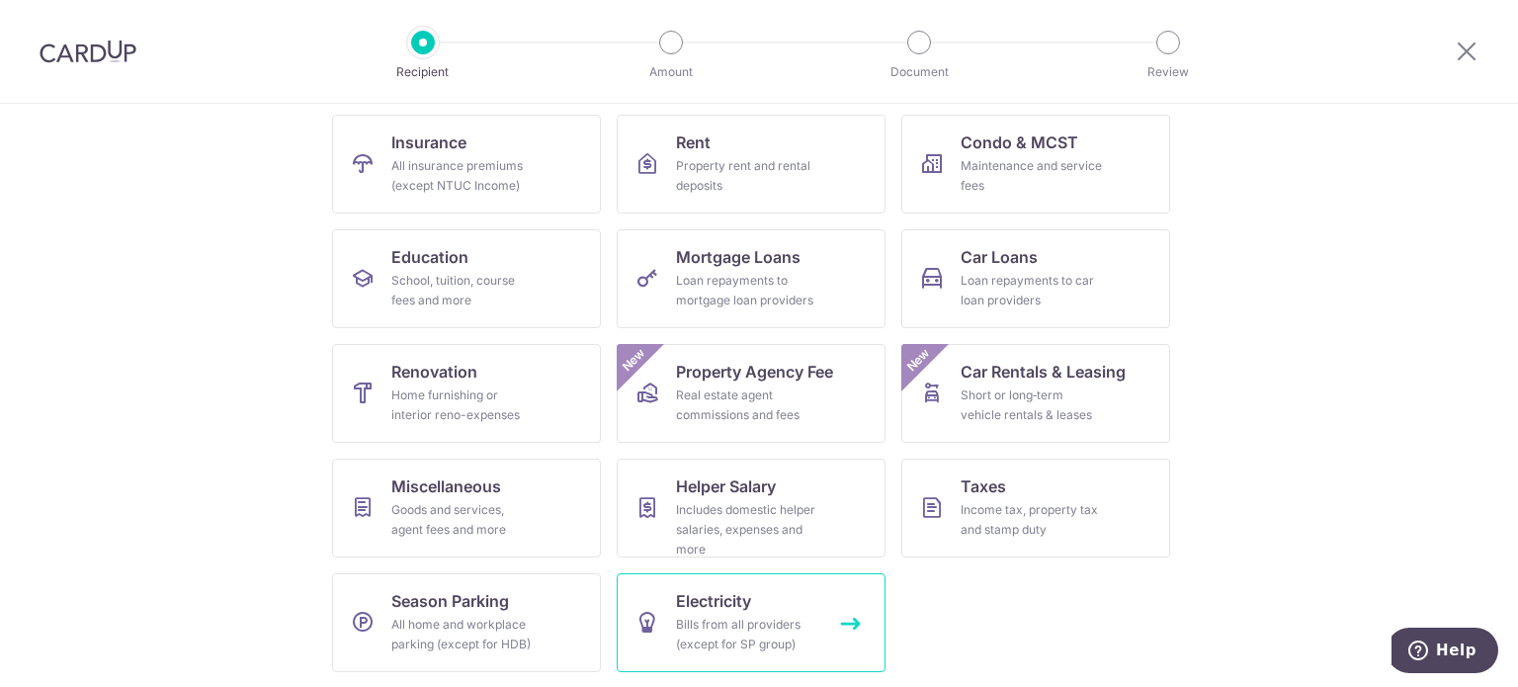
click at [712, 592] on span "Electricity" at bounding box center [713, 601] width 75 height 24
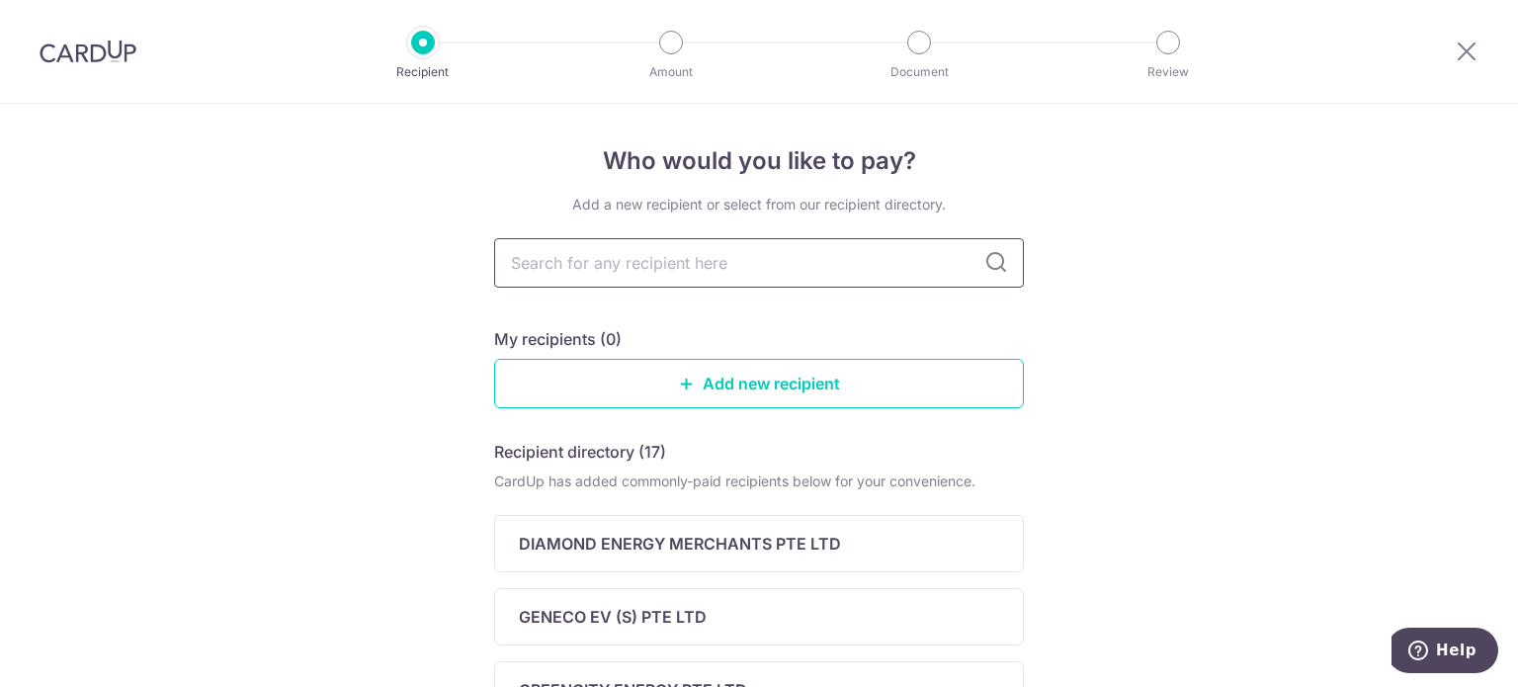
click at [735, 282] on input "text" at bounding box center [759, 262] width 530 height 49
type input "senoko"
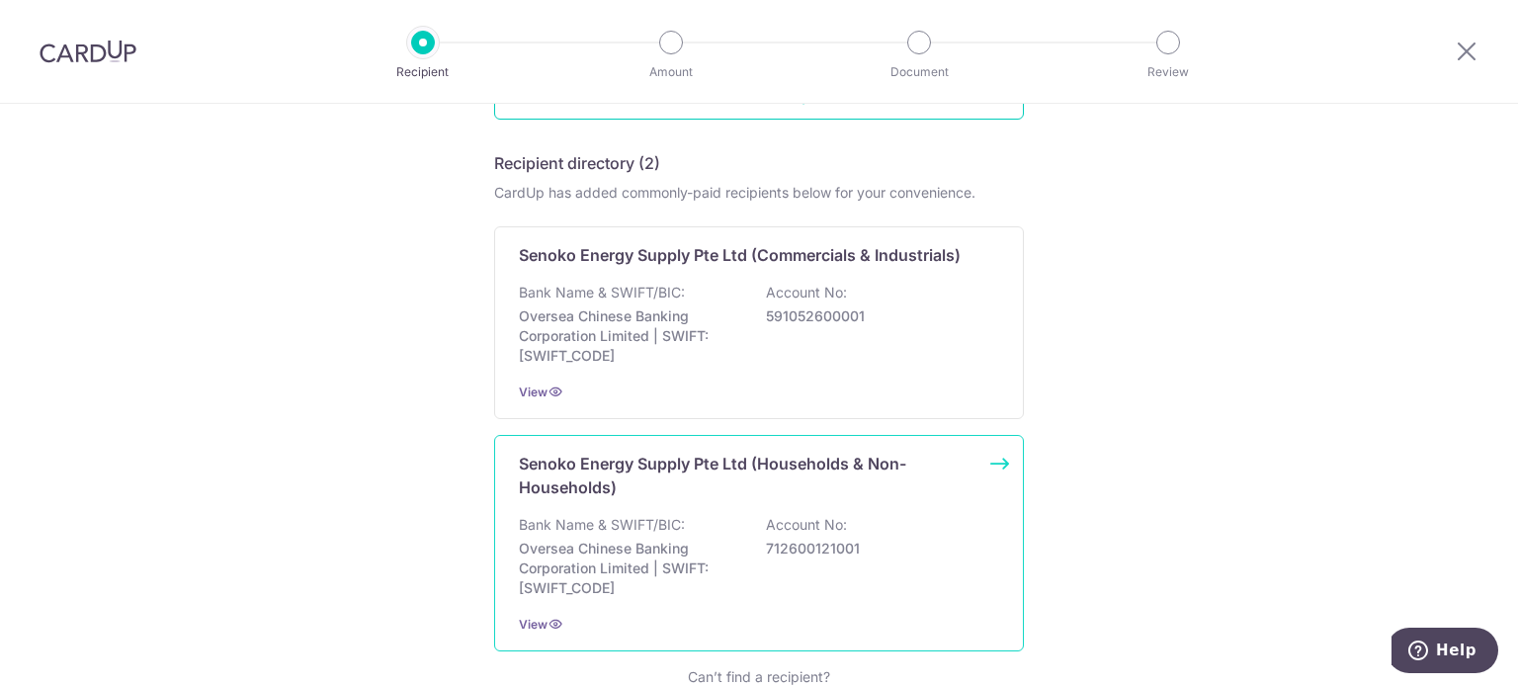
scroll to position [297, 0]
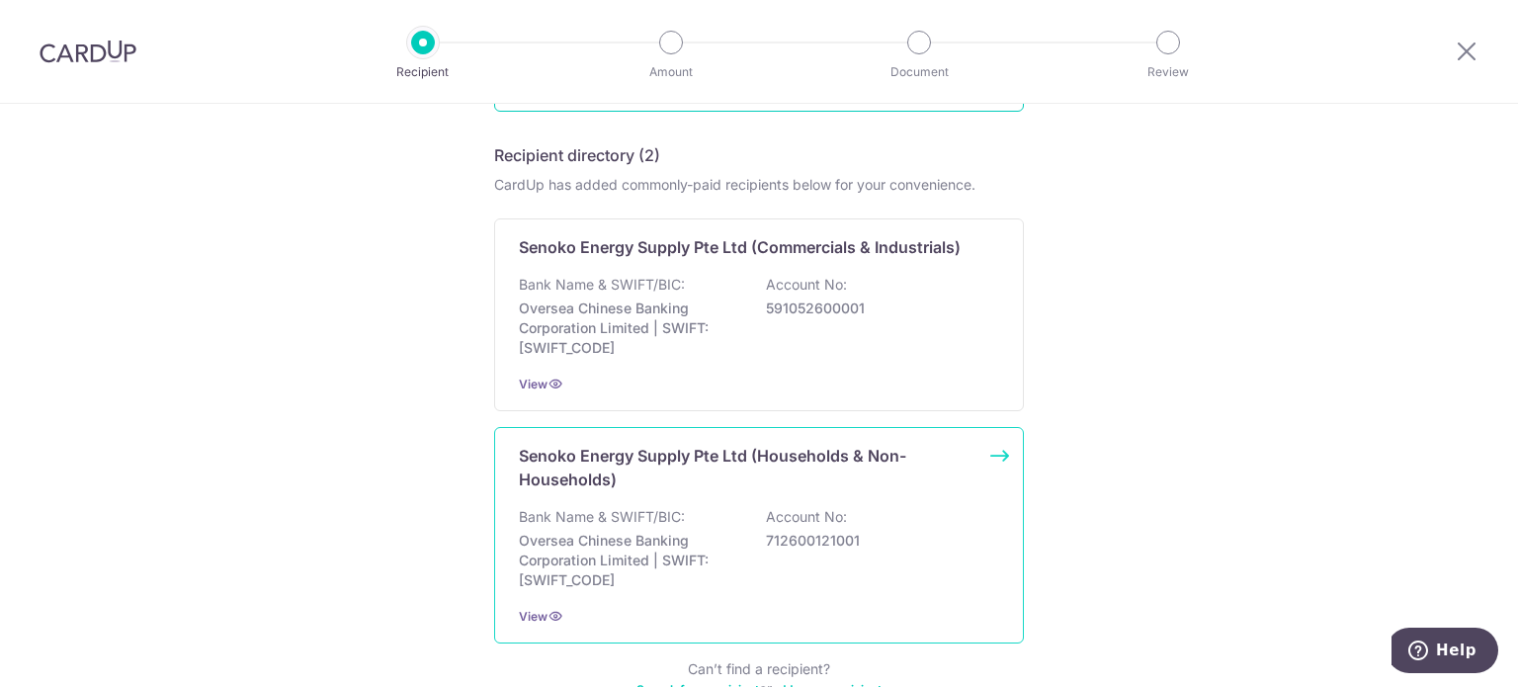
click at [660, 542] on p "Oversea Chinese Banking Corporation Limited | SWIFT: [SWIFT_CODE]" at bounding box center [629, 560] width 221 height 59
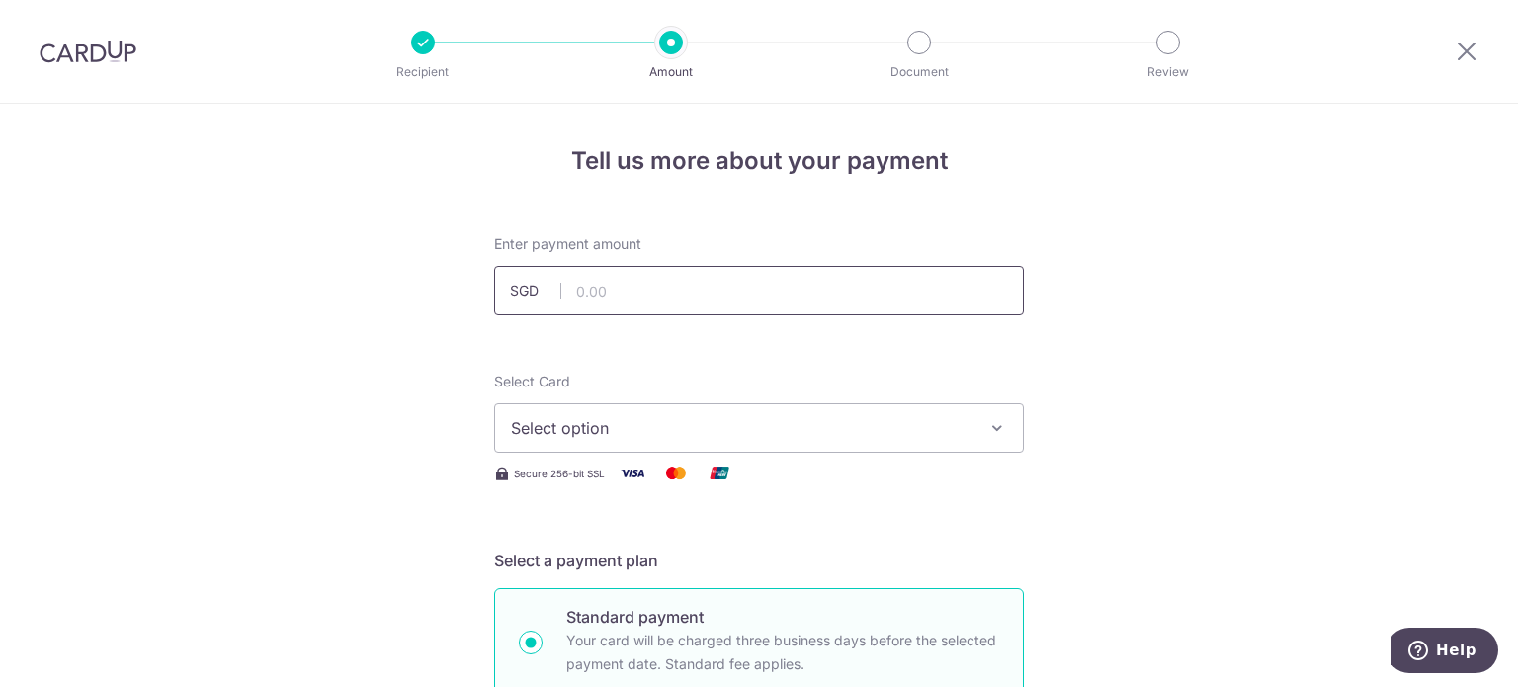
click at [616, 304] on input "text" at bounding box center [759, 290] width 530 height 49
paste input "104.87"
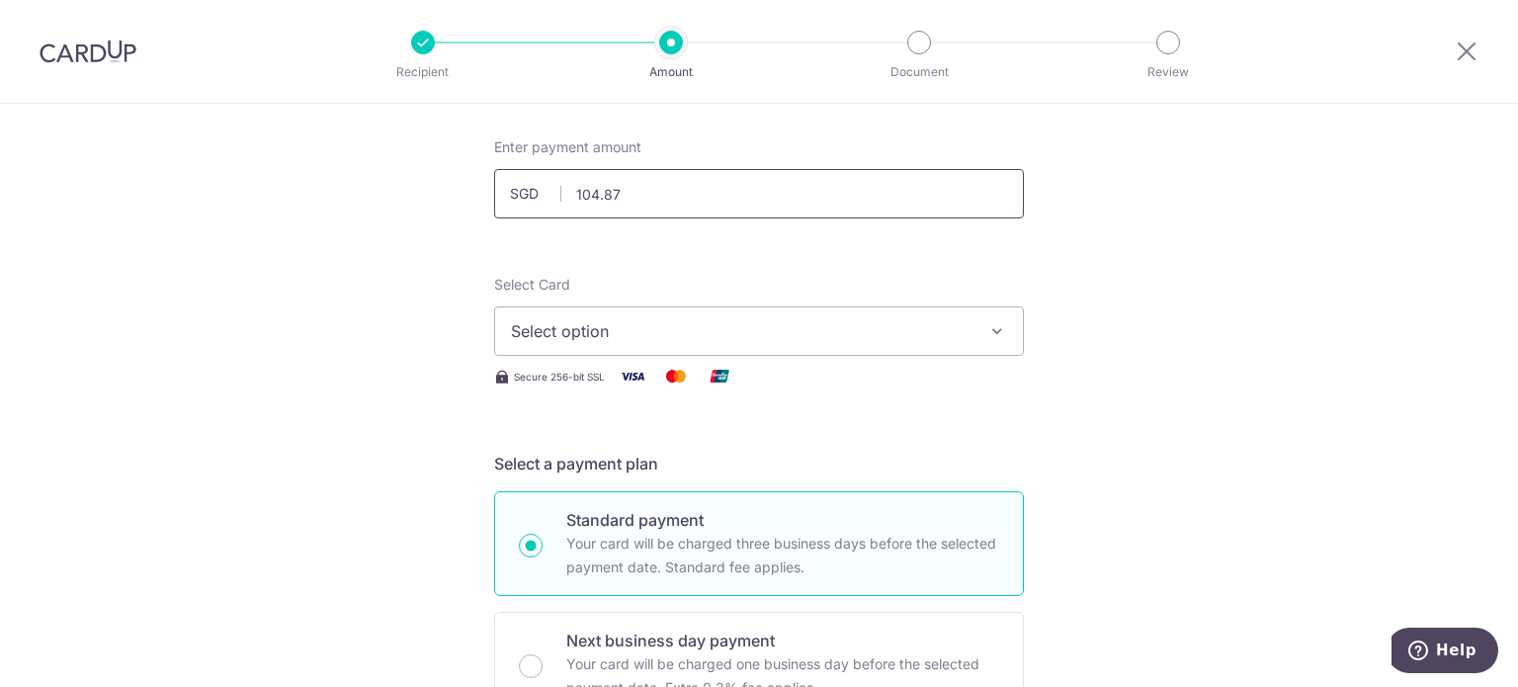
scroll to position [99, 0]
type input "104.87"
click at [751, 323] on span "Select option" at bounding box center [741, 329] width 461 height 24
click at [747, 323] on span "Select option" at bounding box center [741, 329] width 461 height 24
click at [700, 362] on img at bounding box center [720, 374] width 40 height 25
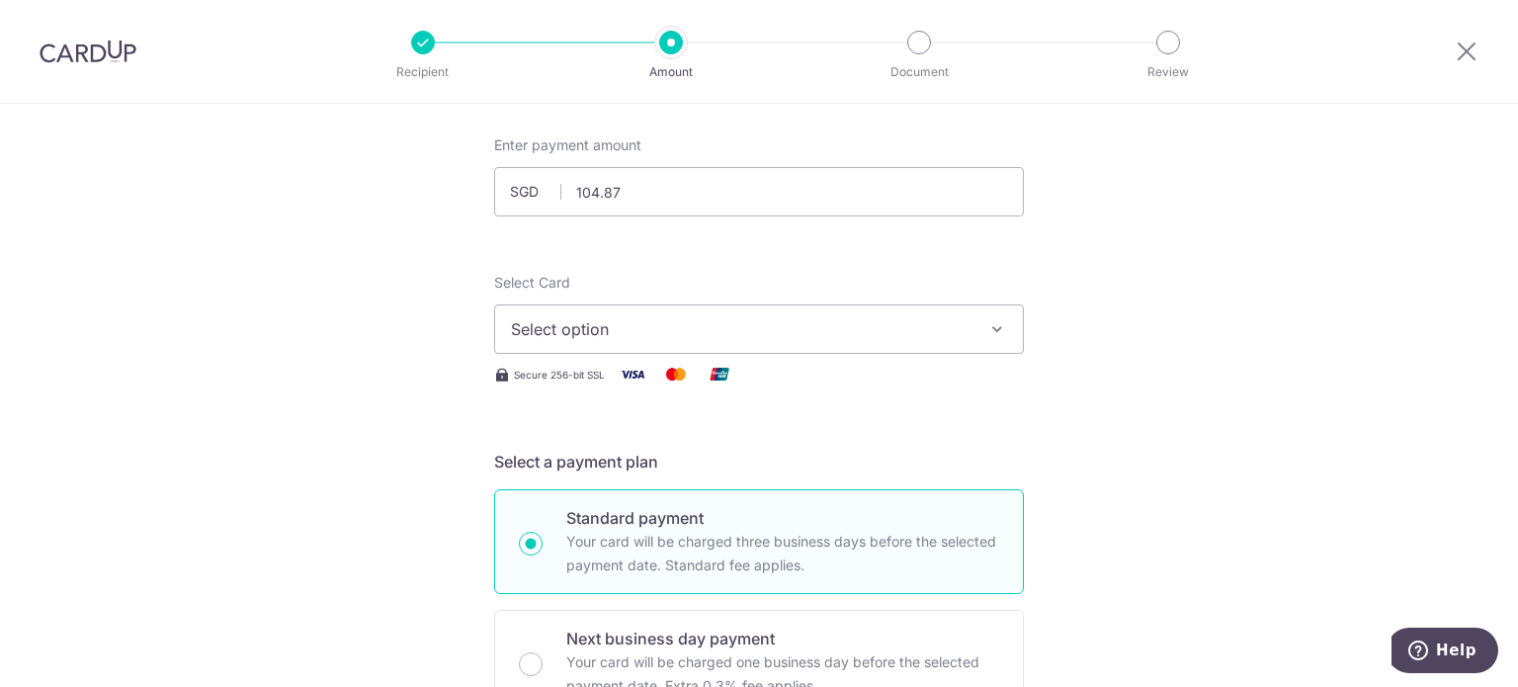
click at [700, 362] on img at bounding box center [720, 374] width 40 height 25
click at [696, 342] on button "Select option" at bounding box center [759, 328] width 530 height 49
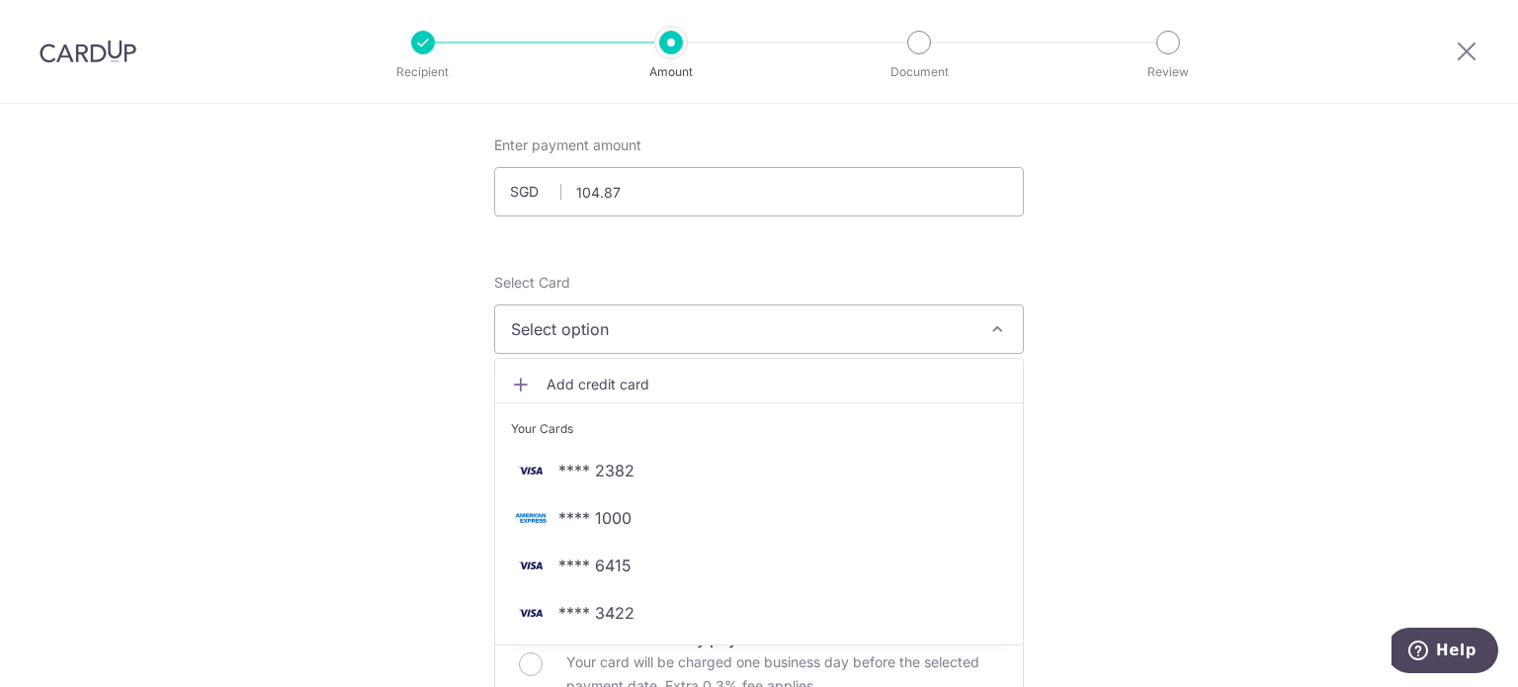
click at [597, 508] on span "**** 1000" at bounding box center [594, 518] width 73 height 24
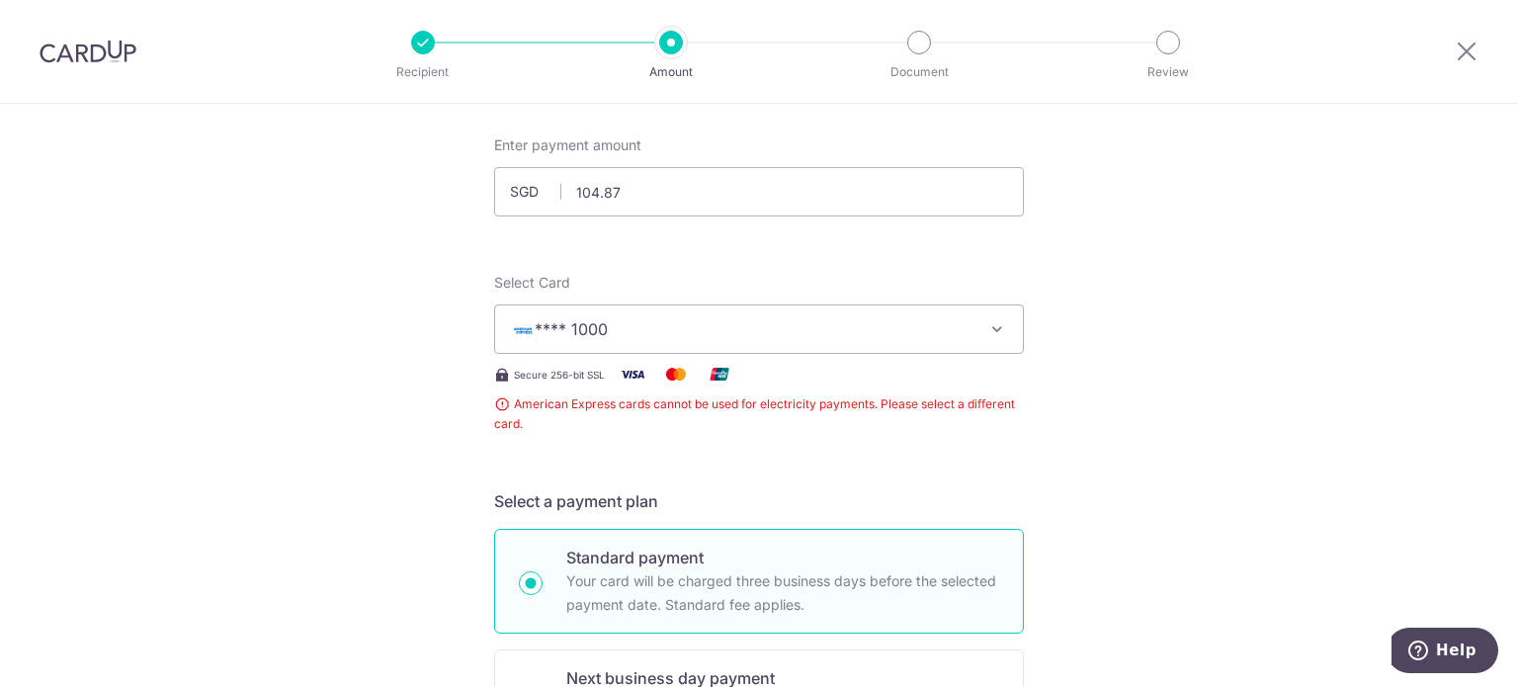
click at [609, 323] on span "**** 1000" at bounding box center [741, 329] width 461 height 24
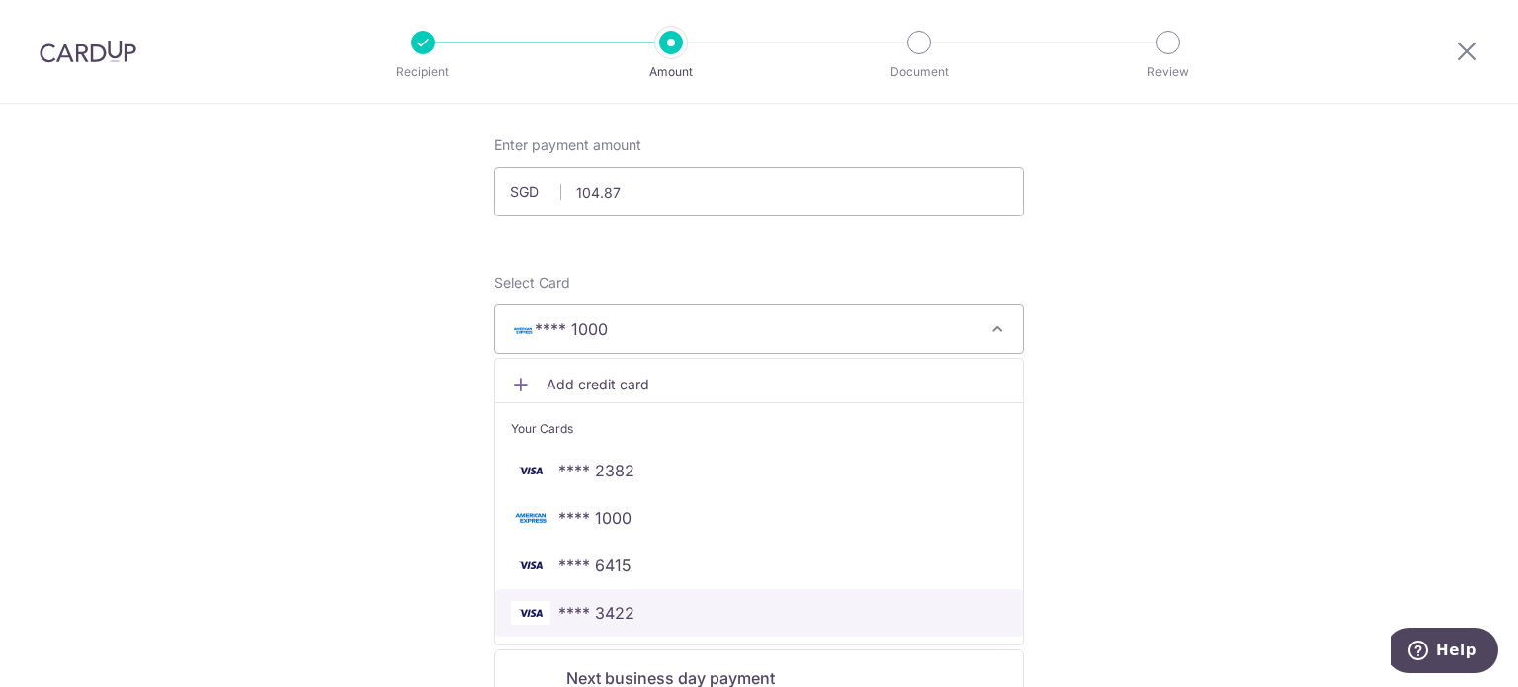
click at [627, 616] on span "**** 3422" at bounding box center [596, 613] width 76 height 24
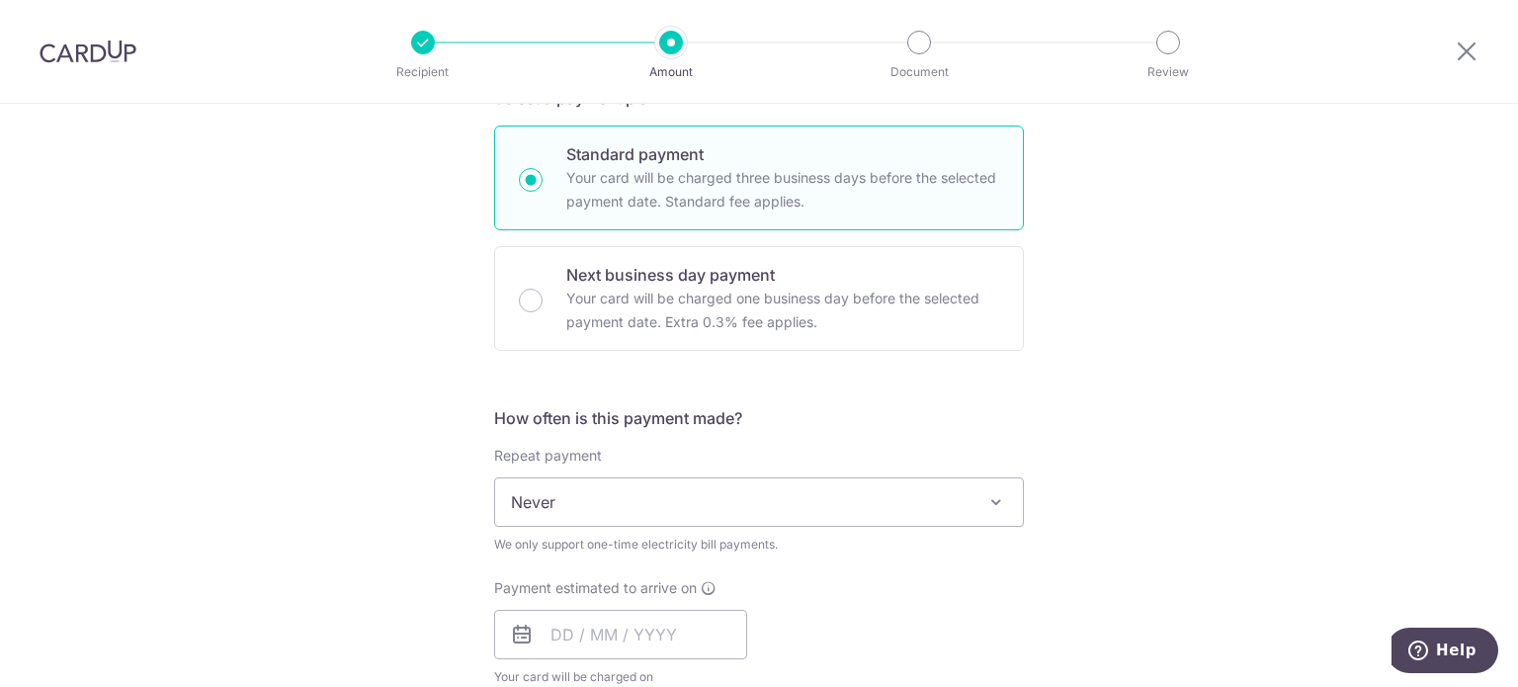
scroll to position [494, 0]
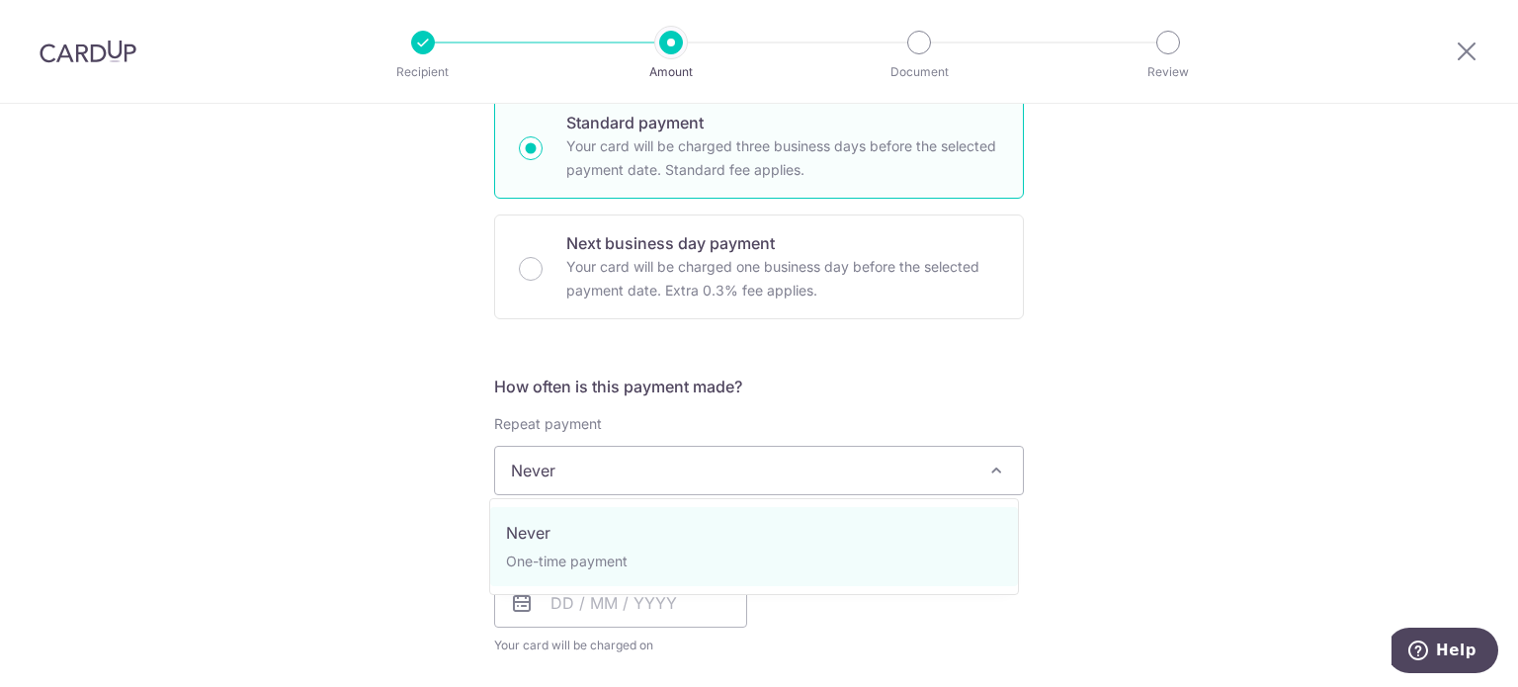
click at [582, 492] on span "Never" at bounding box center [759, 470] width 528 height 47
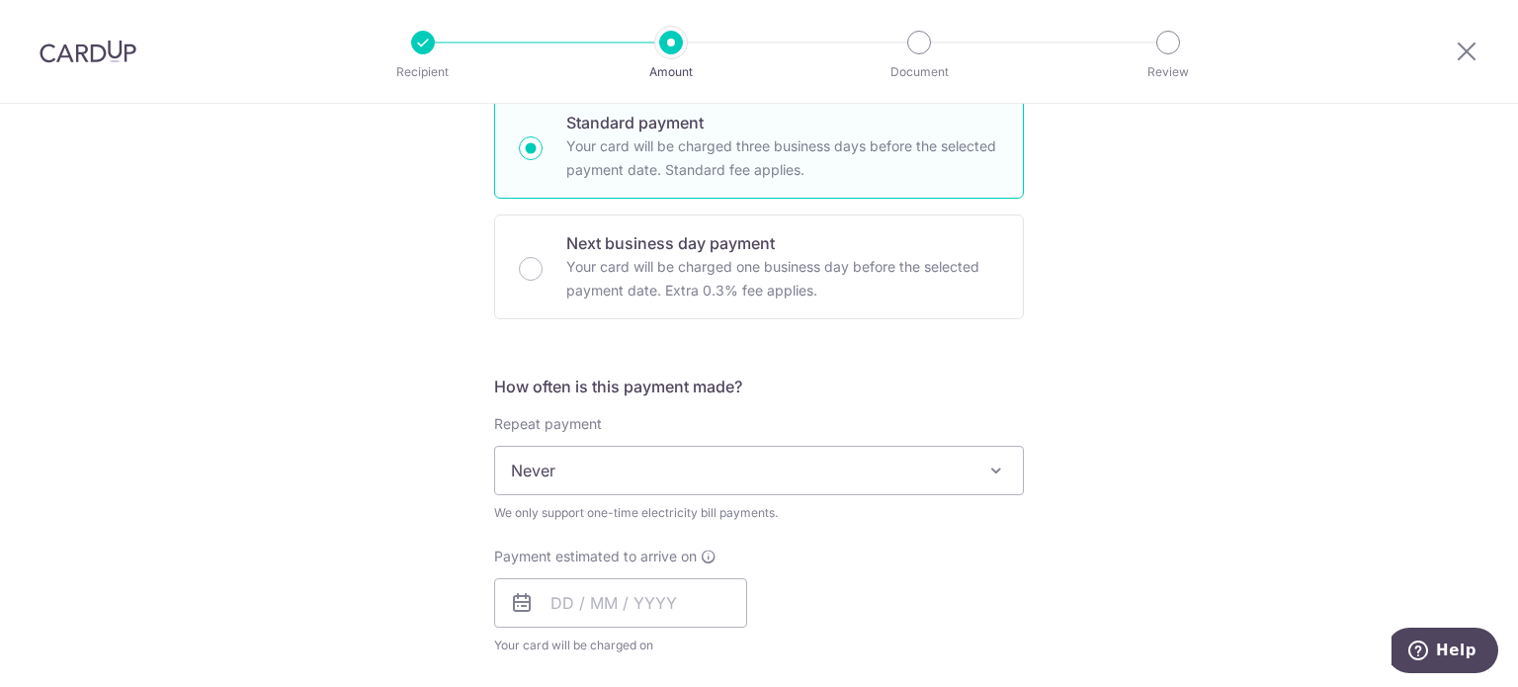
click at [583, 491] on span "Never" at bounding box center [759, 470] width 528 height 47
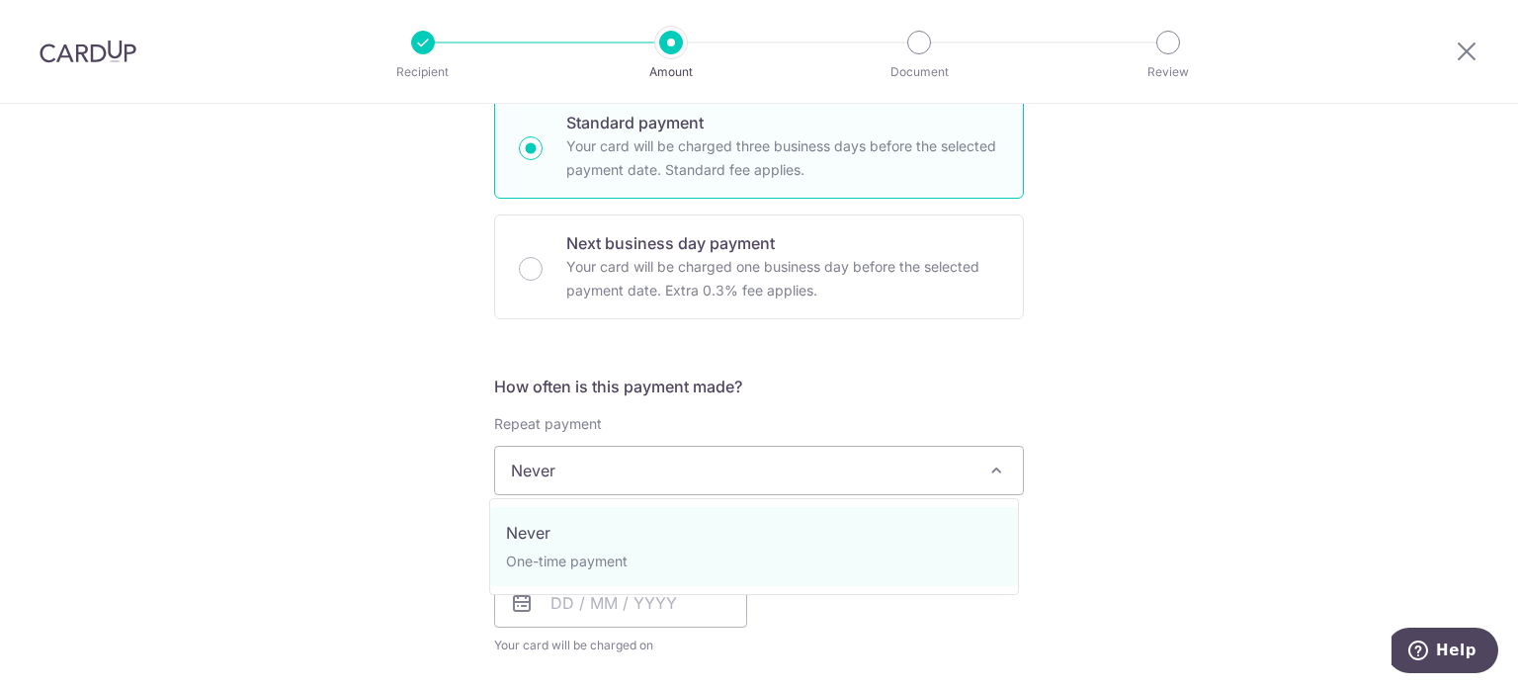
click at [395, 500] on div "Tell us more about your payment Enter payment amount SGD 104.87 104.87 Select C…" at bounding box center [759, 558] width 1518 height 1897
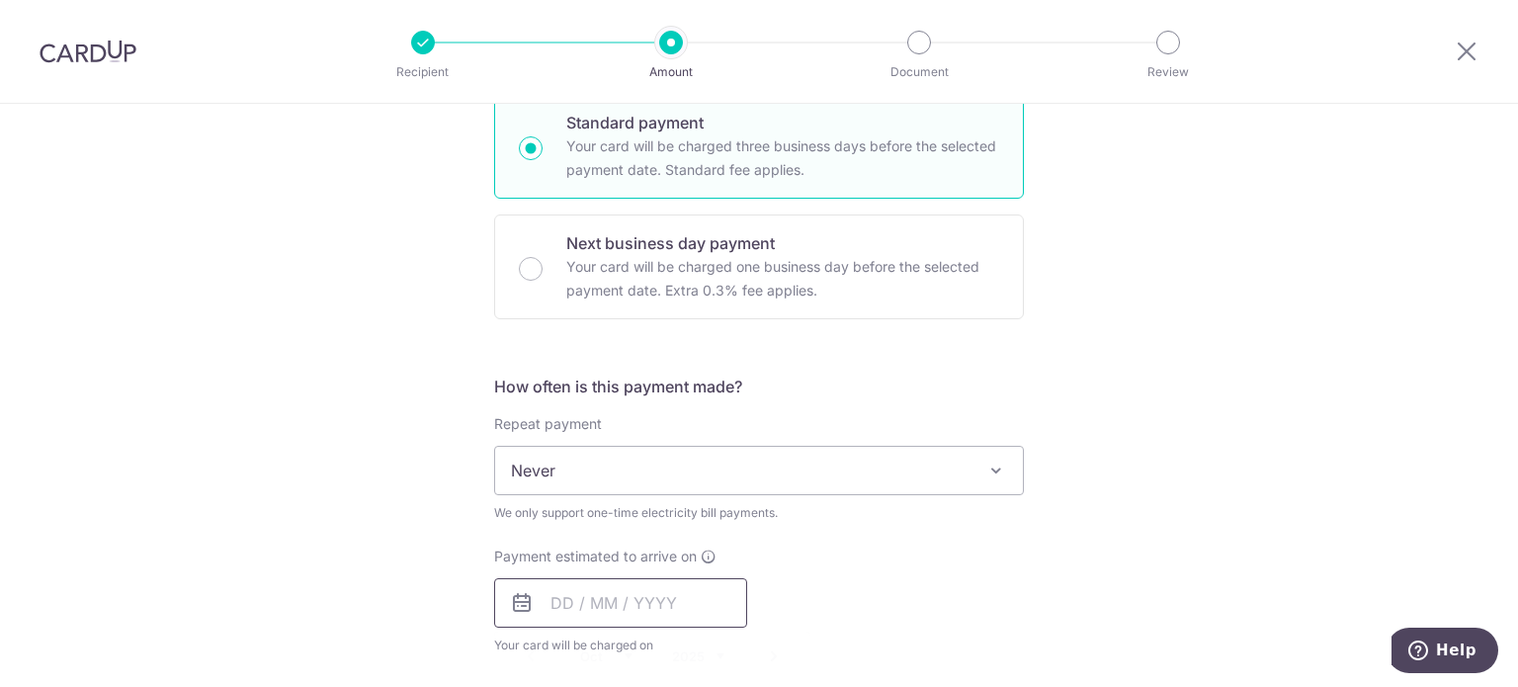
click at [577, 609] on input "text" at bounding box center [620, 602] width 253 height 49
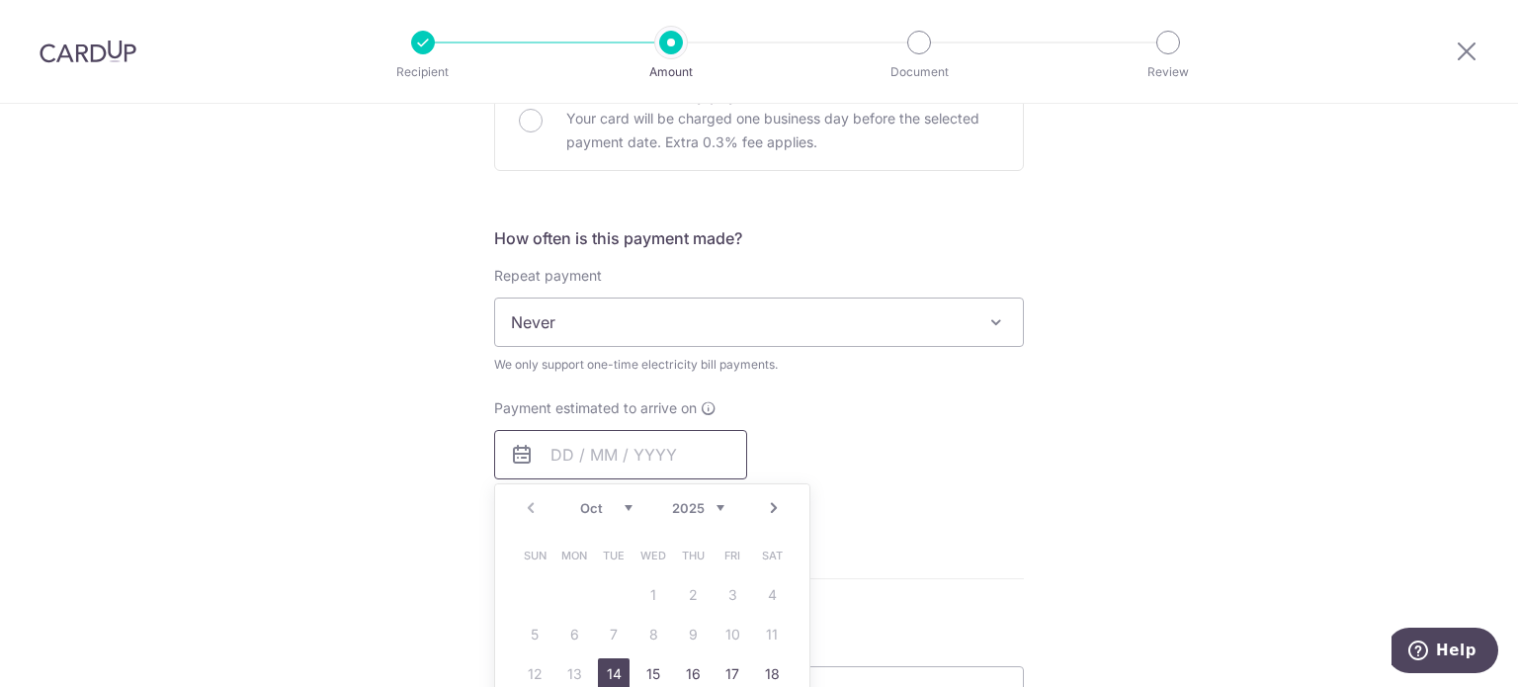
scroll to position [692, 0]
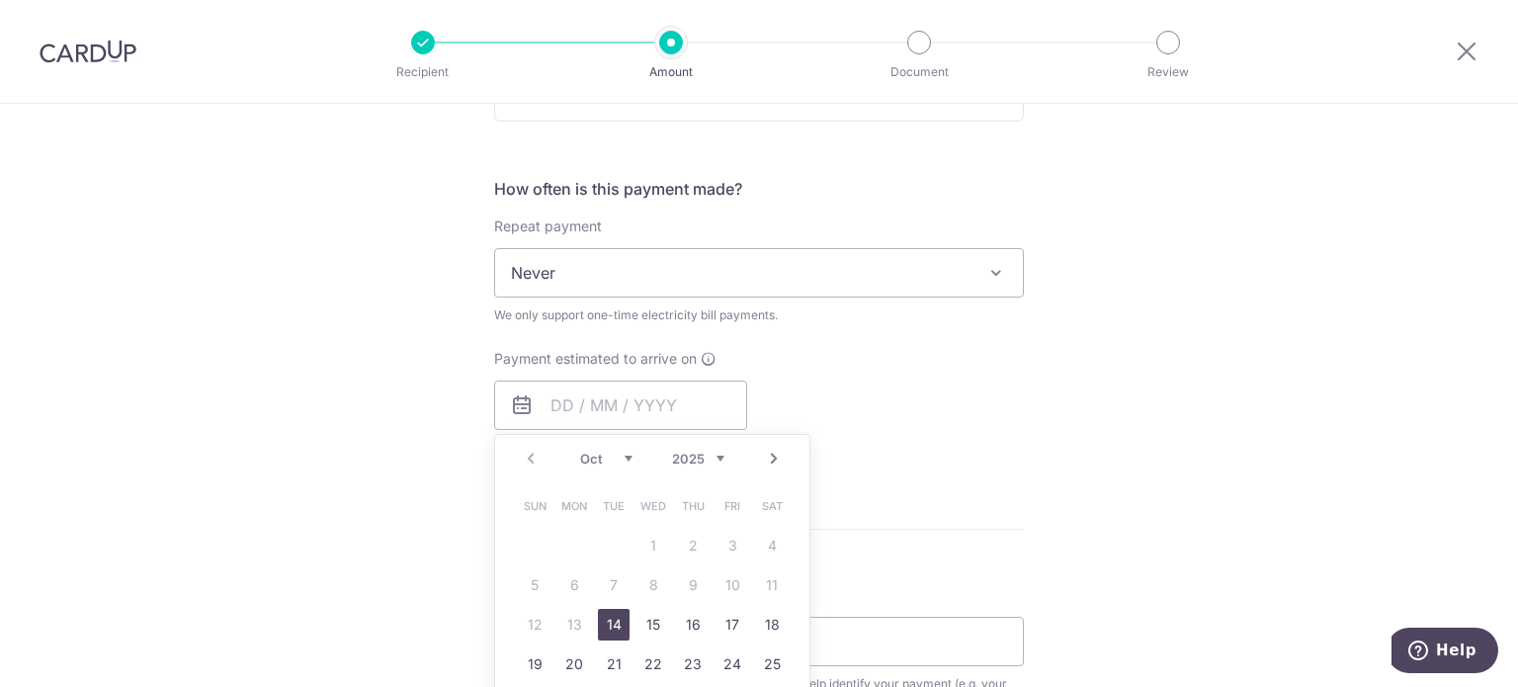
click at [615, 624] on link "14" at bounding box center [614, 625] width 32 height 32
type input "14/10/2025"
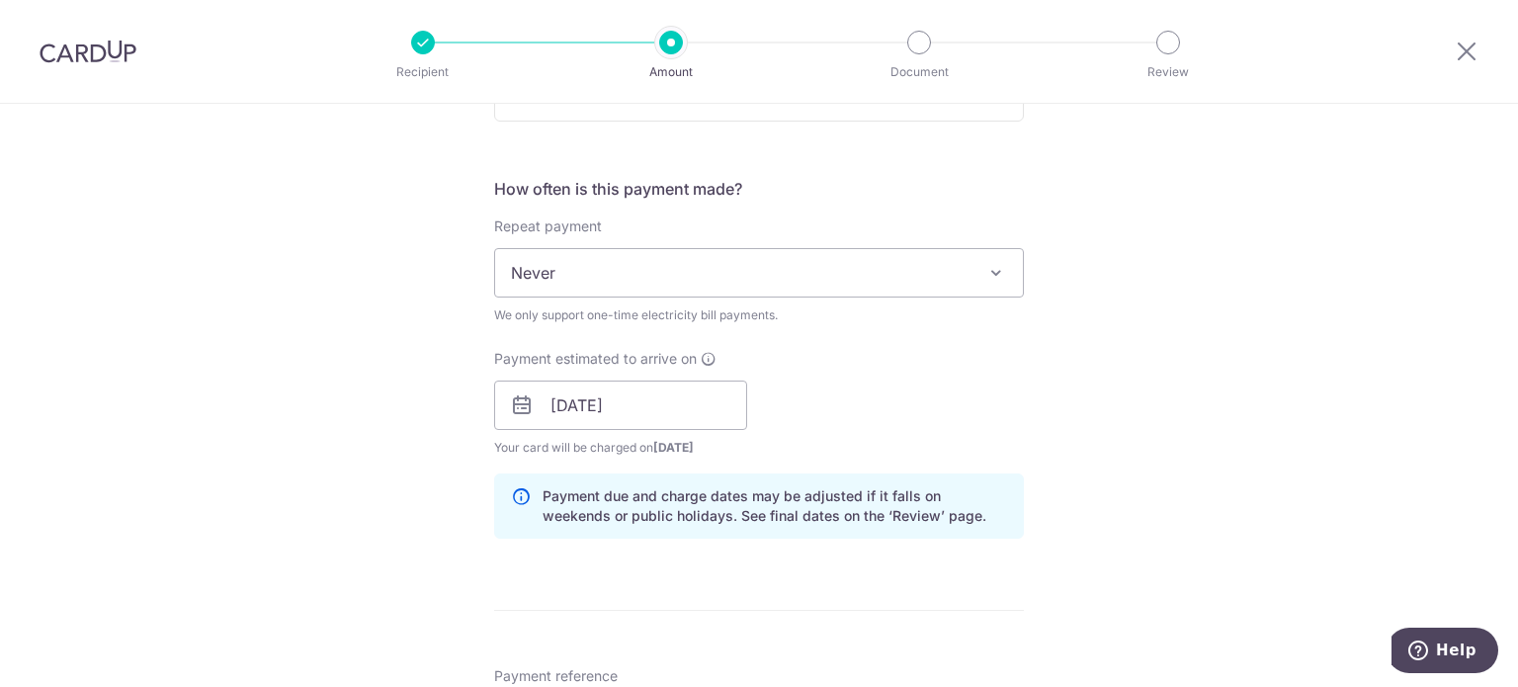
click at [459, 493] on div "Tell us more about your payment Enter payment amount SGD 104.87 104.87 Select C…" at bounding box center [759, 401] width 1518 height 1978
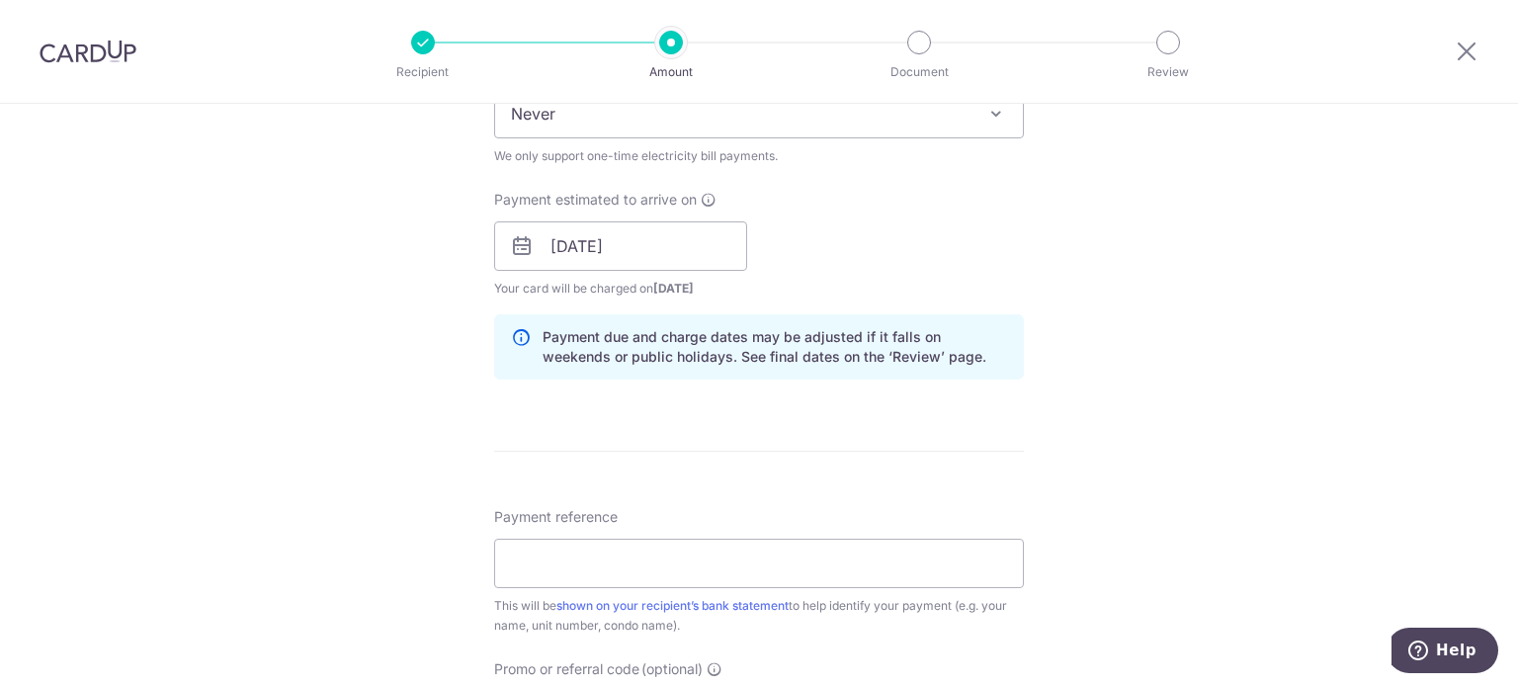
scroll to position [890, 0]
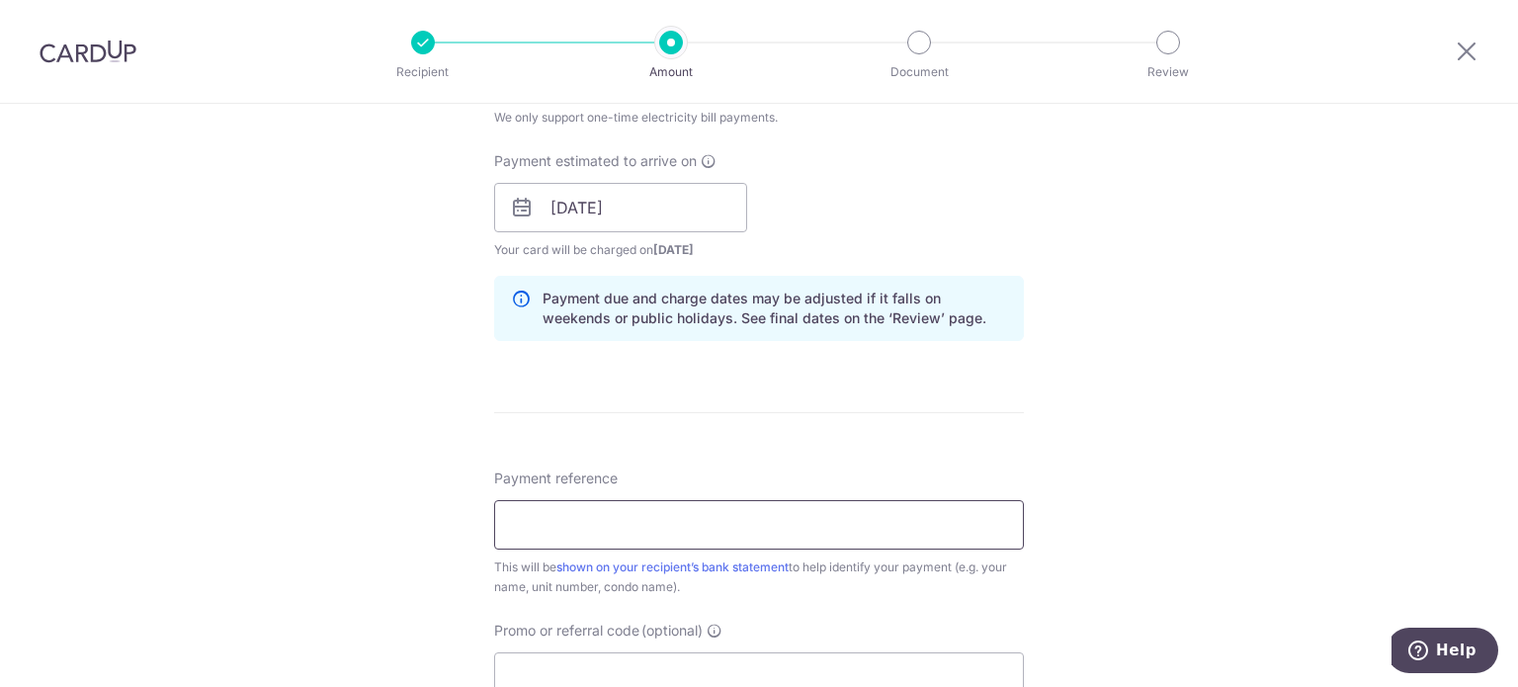
click at [547, 512] on input "Payment reference" at bounding box center [759, 524] width 530 height 49
paste input "100120993R"
click at [704, 508] on input "100120993R-" at bounding box center [759, 524] width 530 height 49
paste input "INV0005425098"
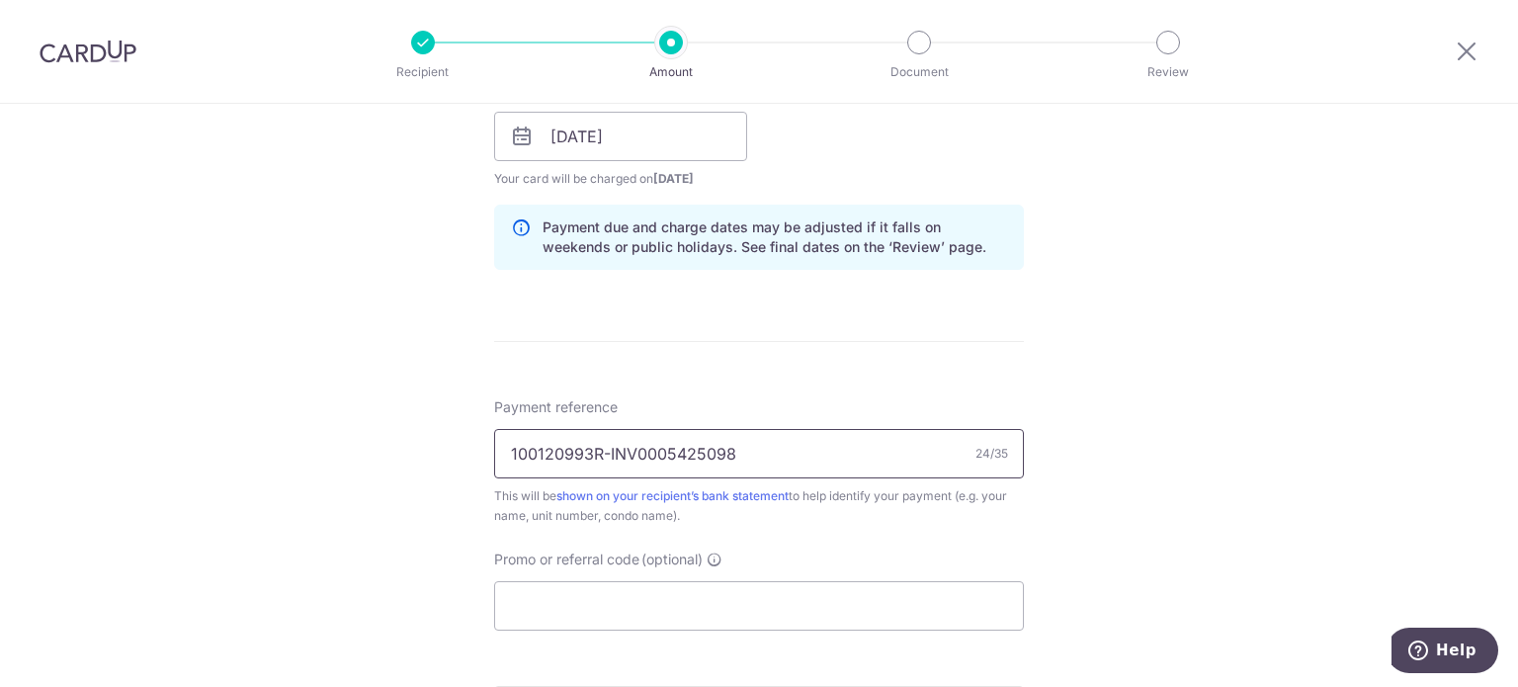
scroll to position [1087, 0]
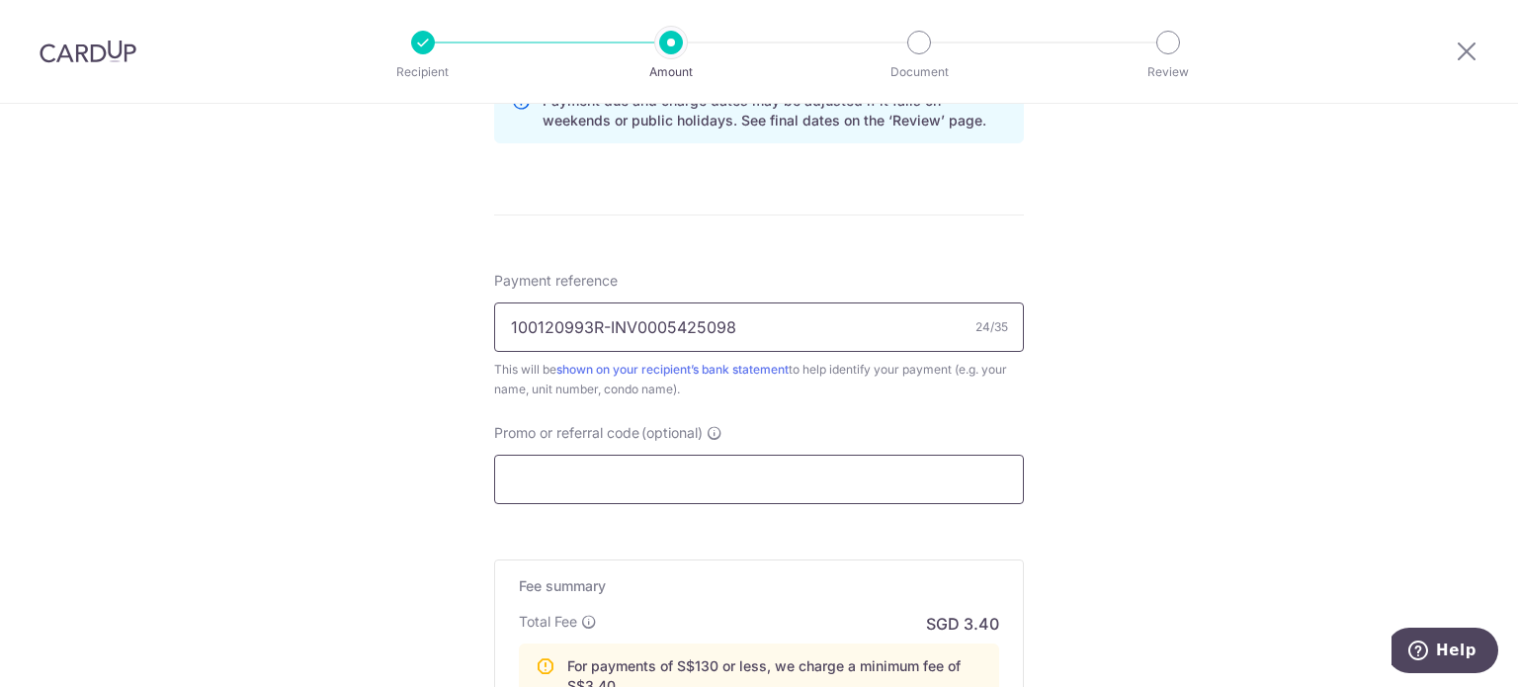
type input "100120993R-INV0005425098"
click at [944, 465] on input "Promo or referral code (optional)" at bounding box center [759, 479] width 530 height 49
click at [945, 464] on input "Promo or referral code (optional)" at bounding box center [759, 479] width 530 height 49
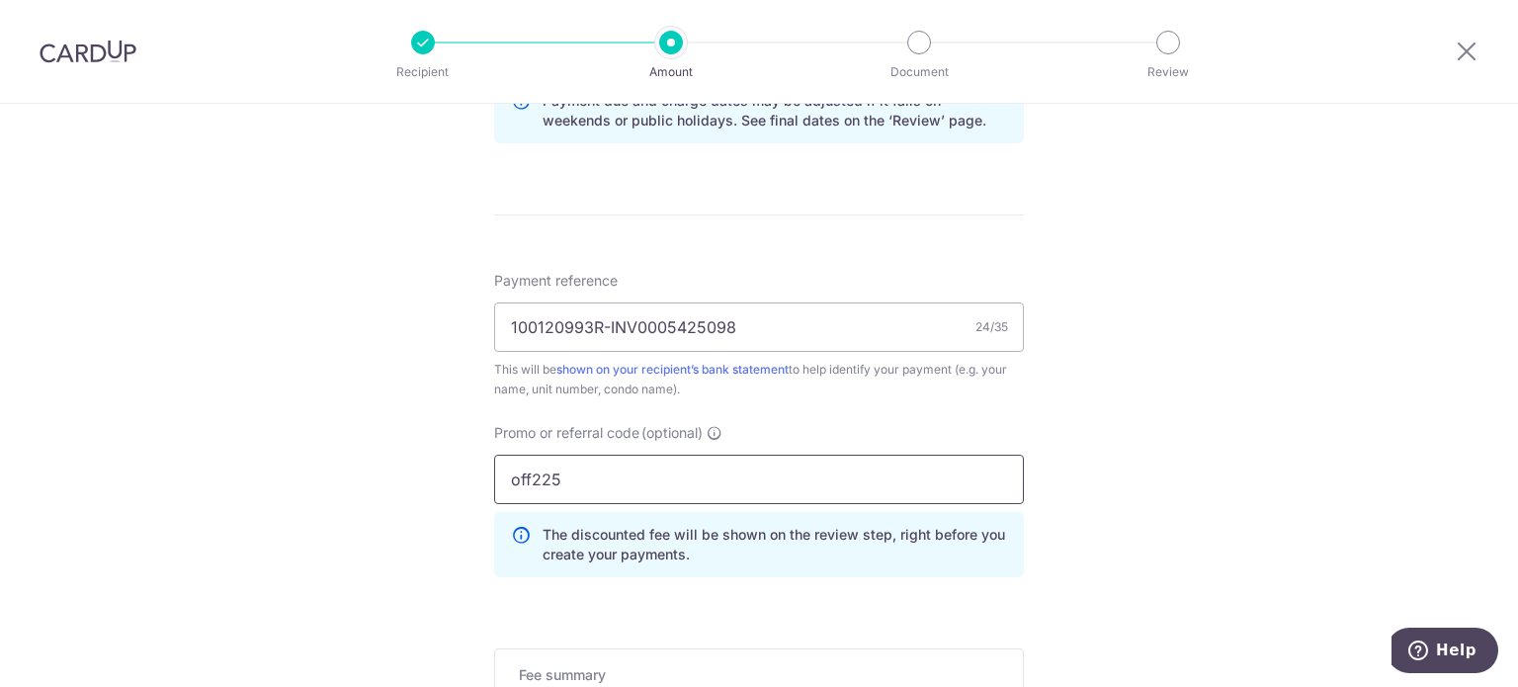
type input "off225"
click at [1173, 469] on div "Tell us more about your payment Enter payment amount SGD 104.87 104.87 Select C…" at bounding box center [759, 50] width 1518 height 2067
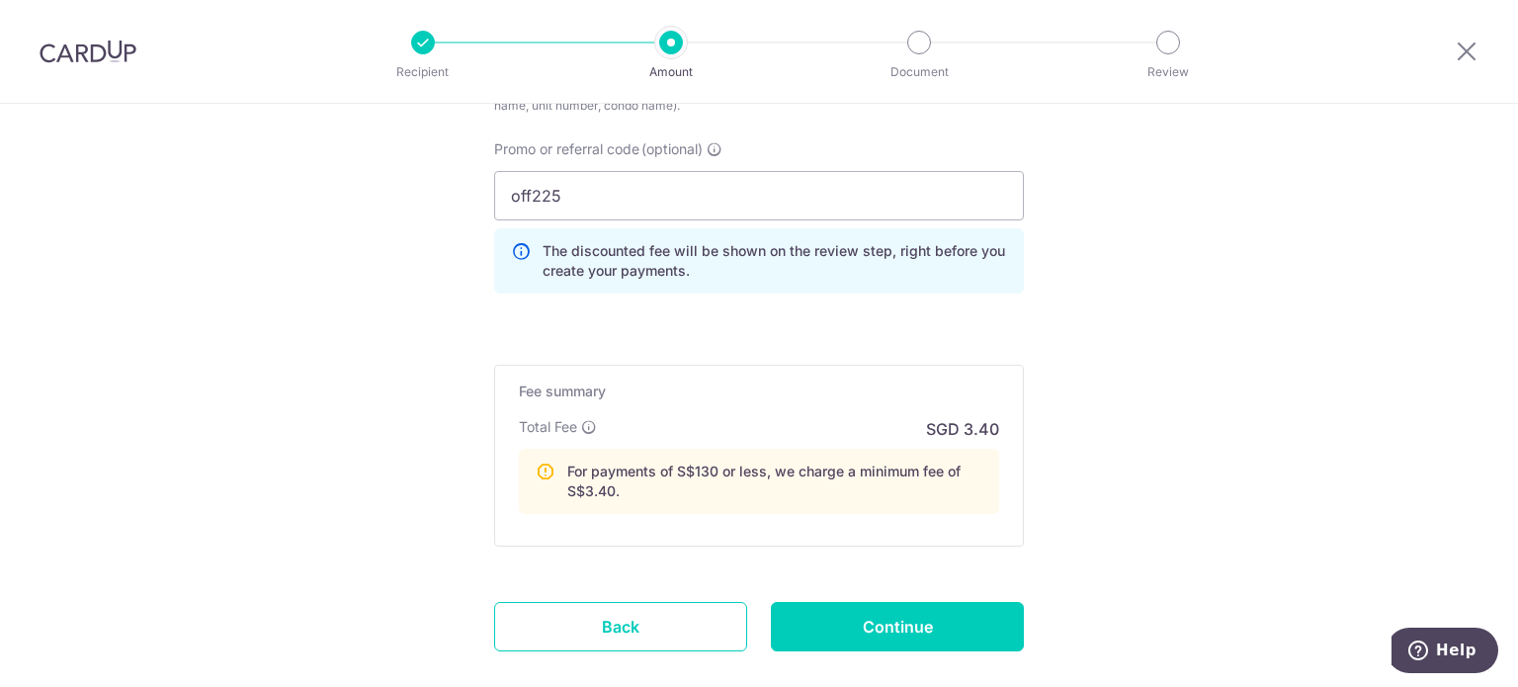
scroll to position [1384, 0]
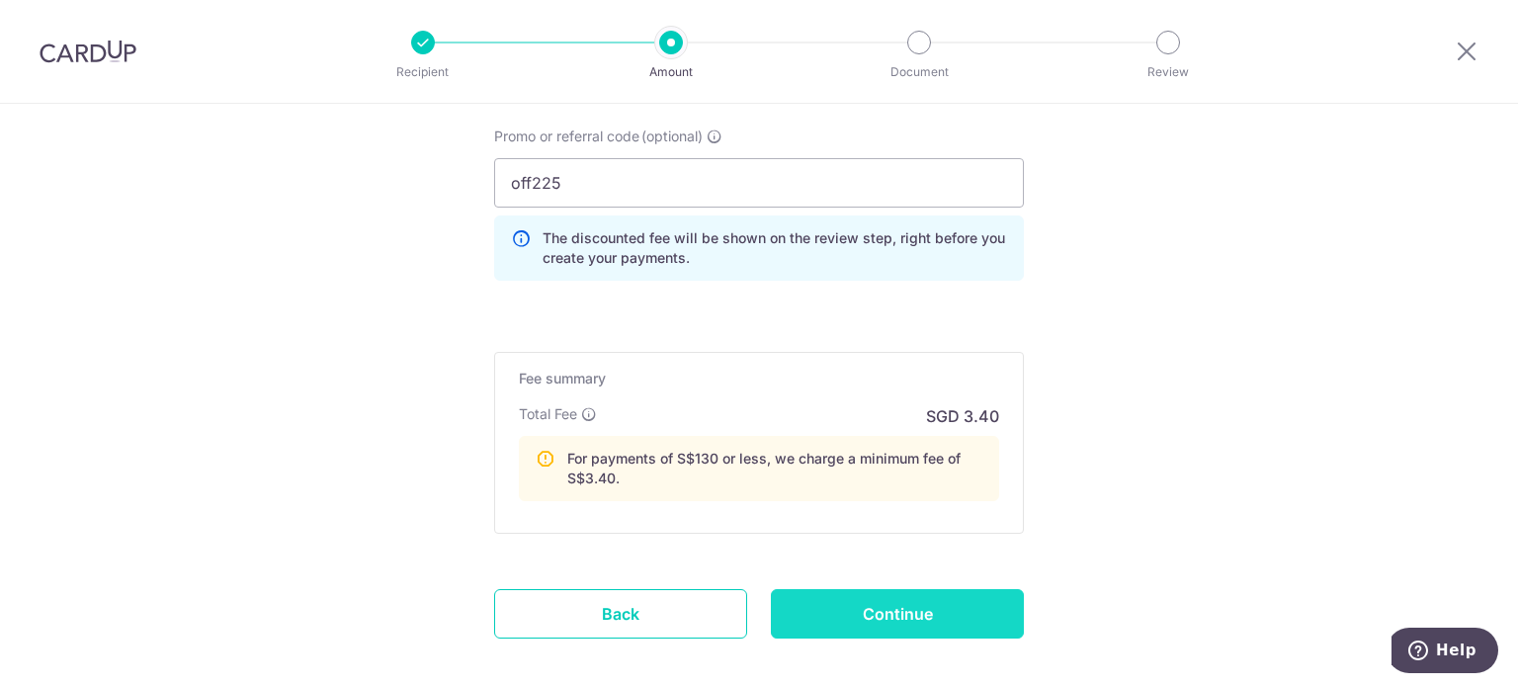
click at [866, 606] on input "Continue" at bounding box center [897, 613] width 253 height 49
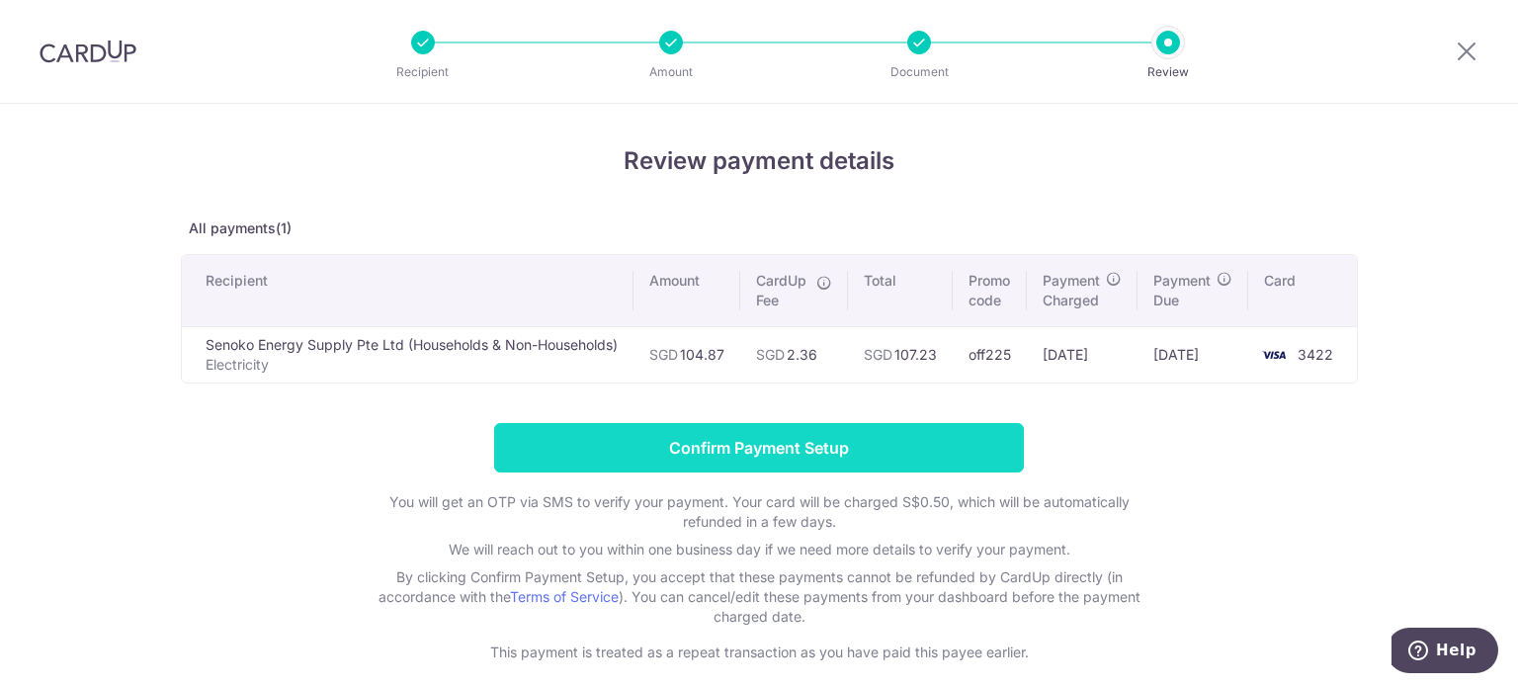
click at [761, 427] on input "Confirm Payment Setup" at bounding box center [759, 447] width 530 height 49
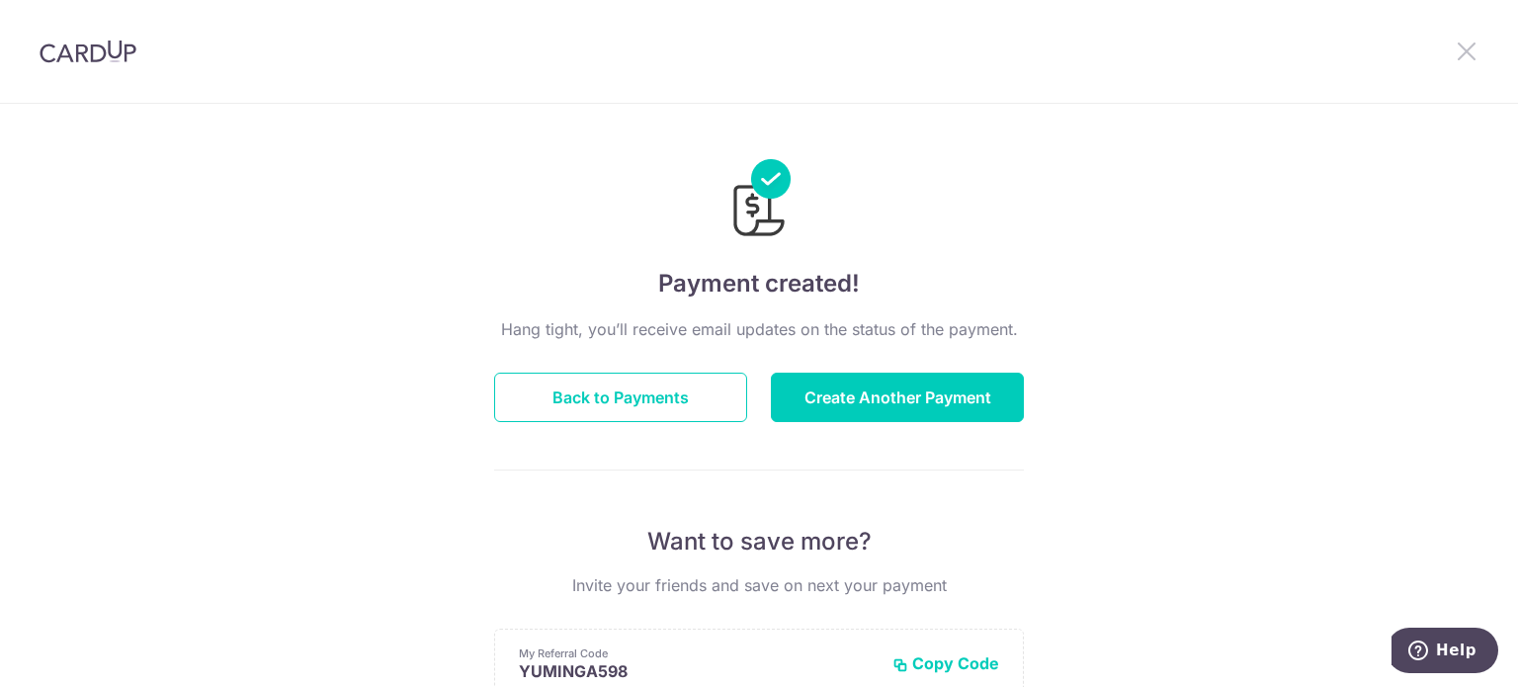
click at [1466, 57] on icon at bounding box center [1467, 51] width 24 height 25
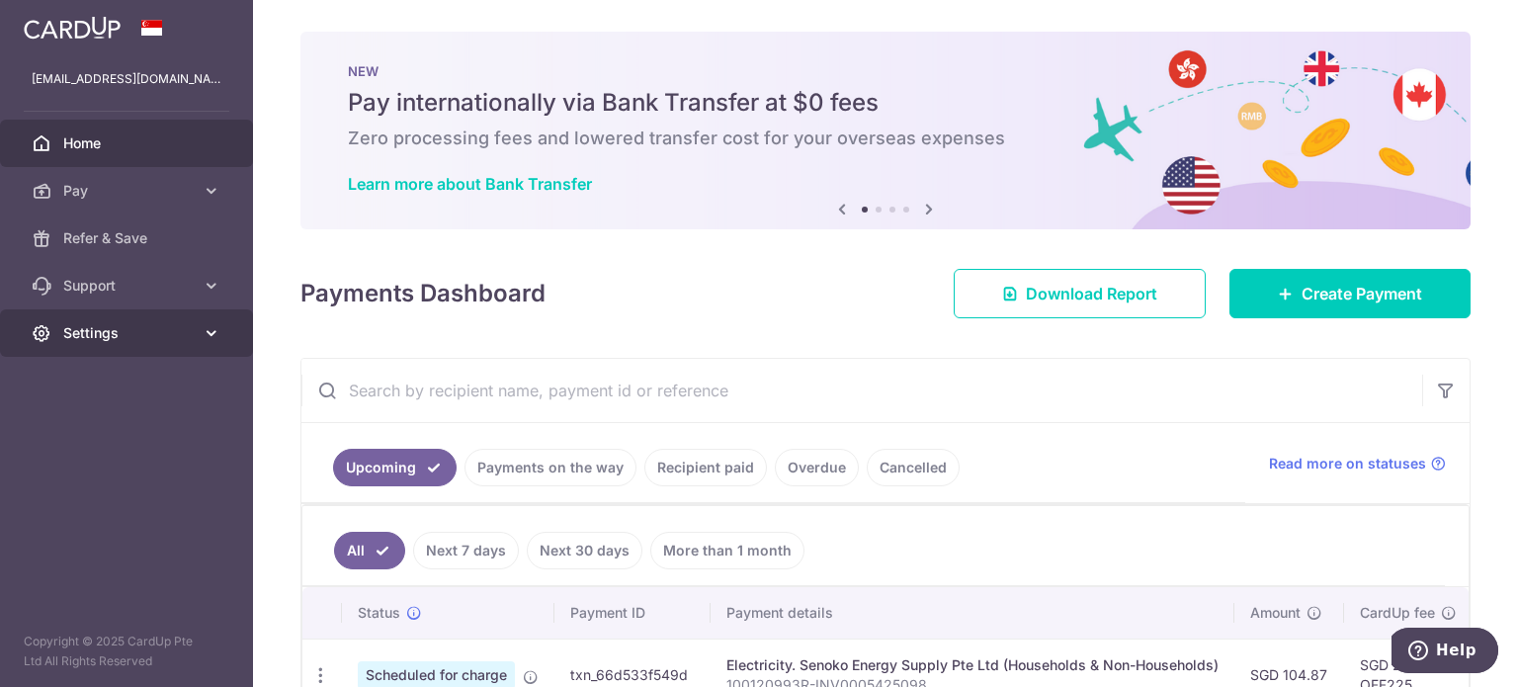
click at [173, 338] on span "Settings" at bounding box center [128, 333] width 130 height 20
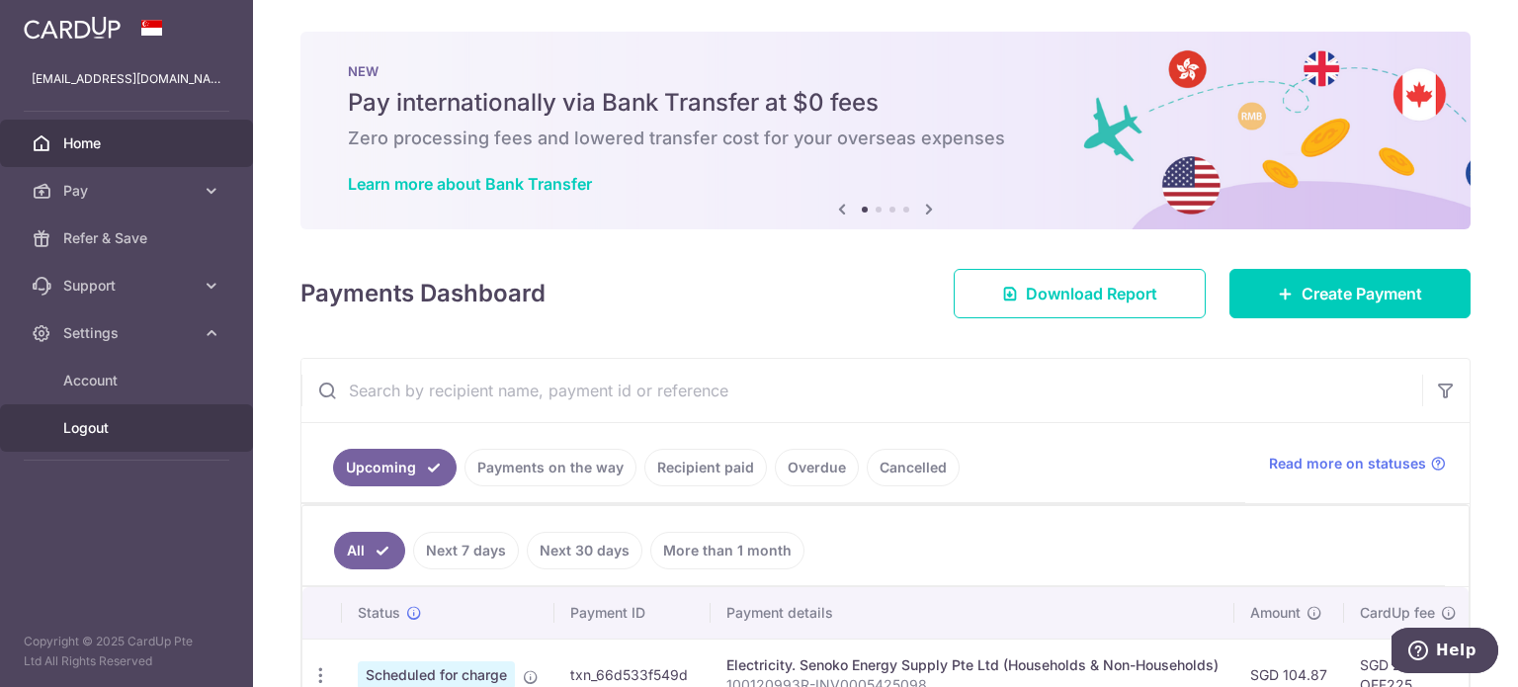
click at [138, 424] on span "Logout" at bounding box center [128, 428] width 130 height 20
